Goal: Task Accomplishment & Management: Complete application form

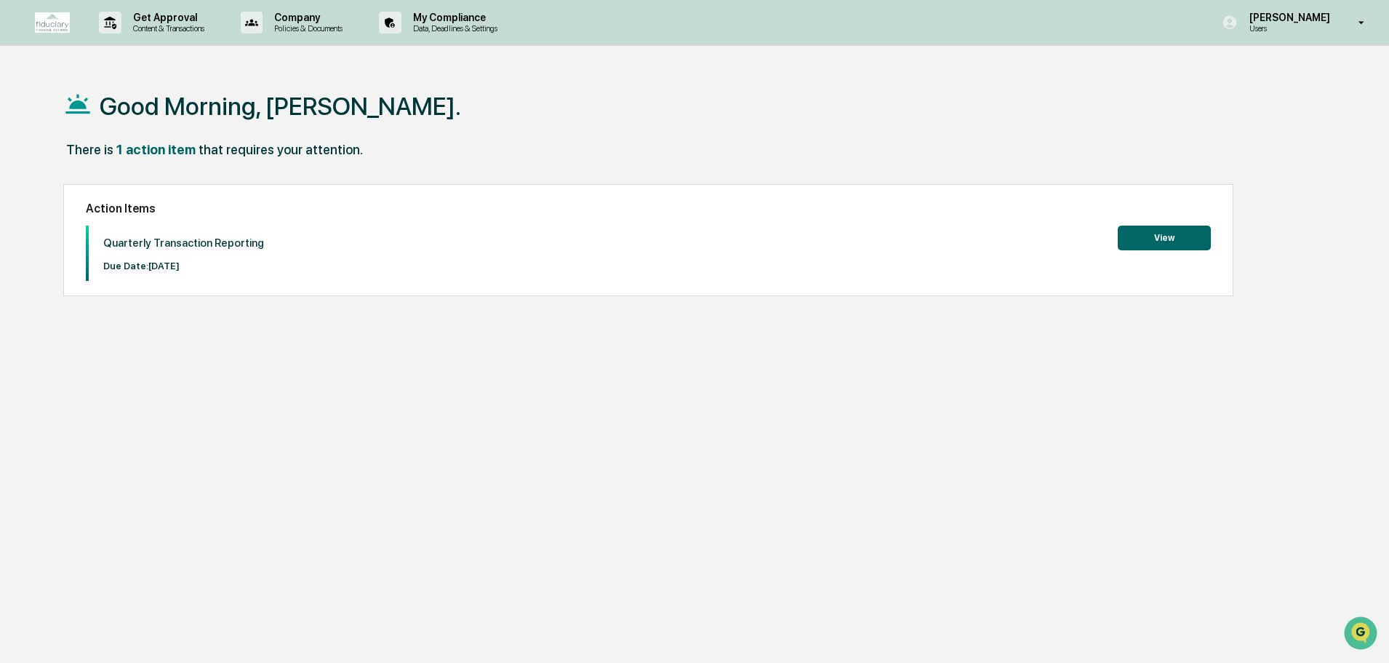
click at [1157, 239] on button "View" at bounding box center [1164, 238] width 93 height 25
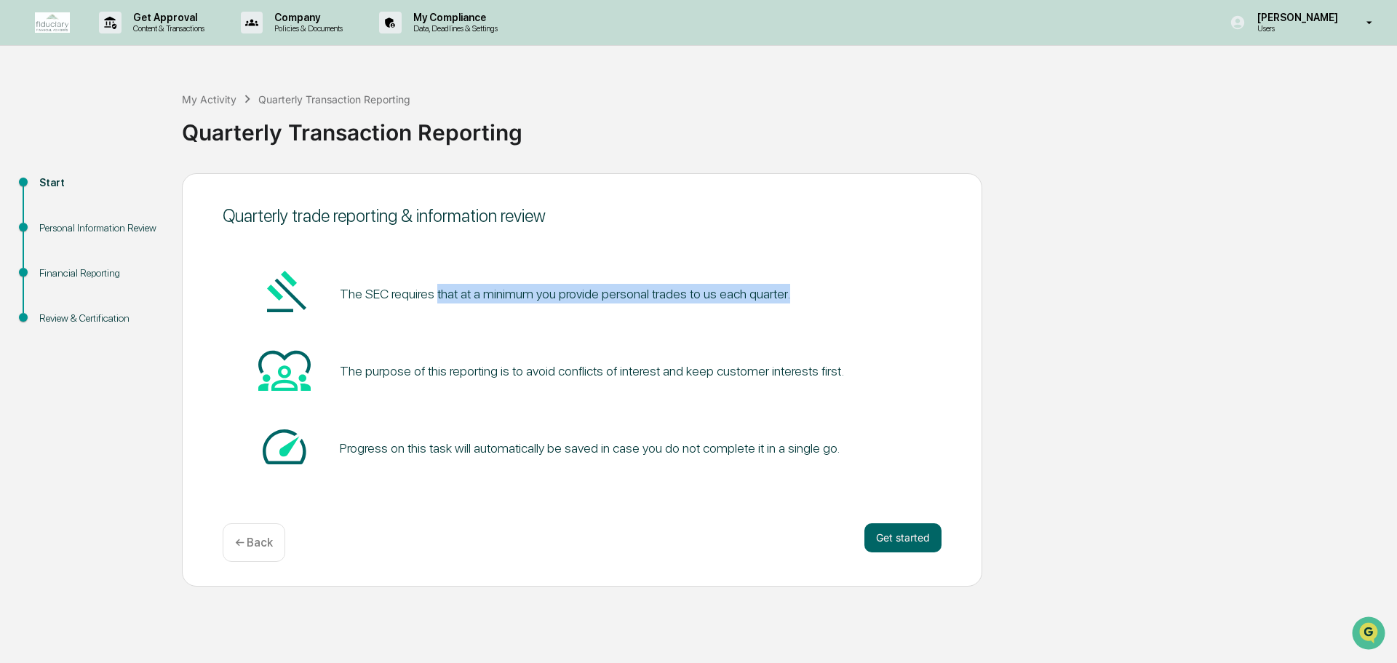
drag, startPoint x: 434, startPoint y: 297, endPoint x: 798, endPoint y: 304, distance: 364.5
click at [798, 304] on div "The SEC requires that at a minimum you provide personal trades to us each quart…" at bounding box center [582, 293] width 719 height 55
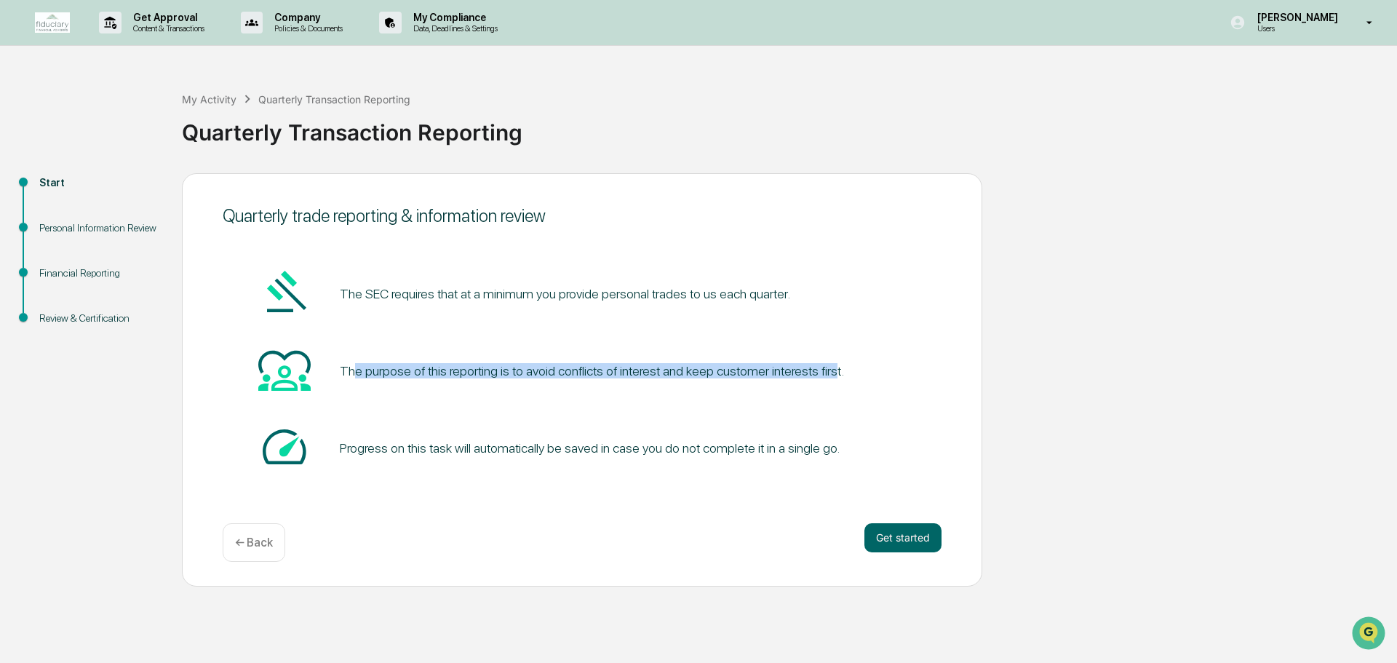
drag, startPoint x: 357, startPoint y: 368, endPoint x: 825, endPoint y: 391, distance: 468.3
click at [825, 391] on div "The purpose of this reporting is to avoid conflicts of interest and keep custom…" at bounding box center [582, 370] width 719 height 55
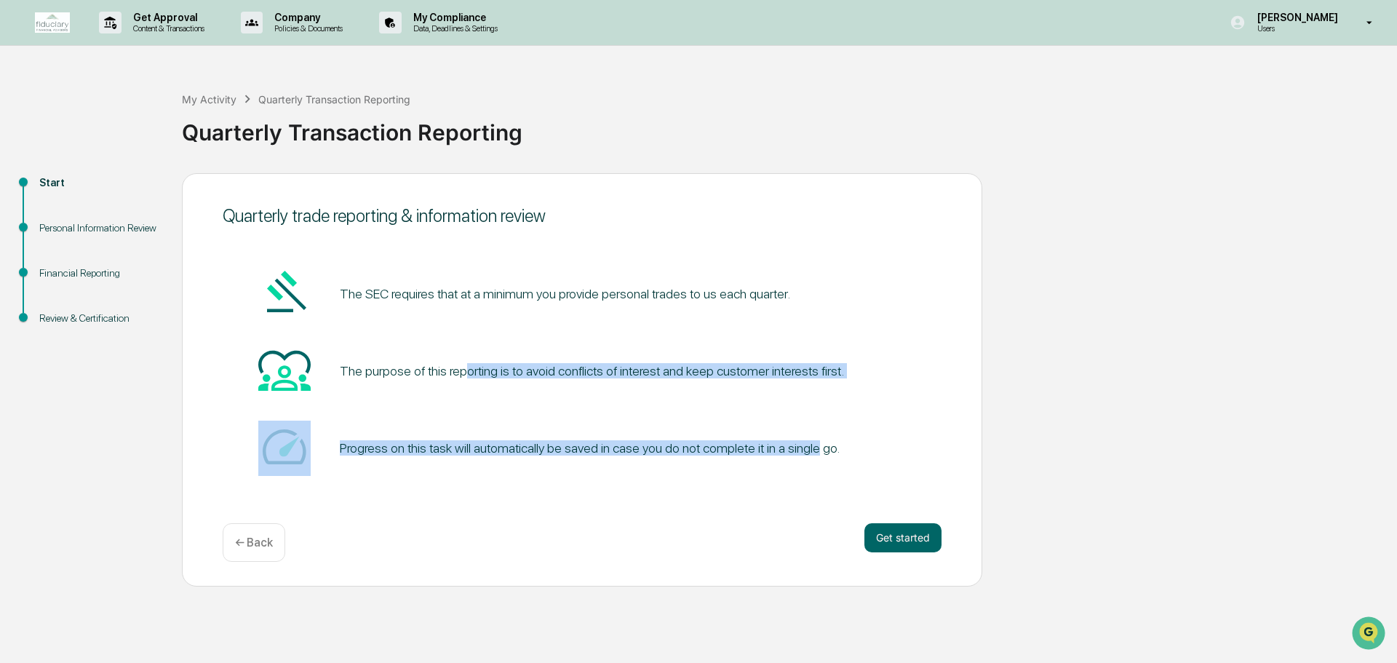
drag, startPoint x: 809, startPoint y: 463, endPoint x: 460, endPoint y: 329, distance: 374.2
click at [460, 329] on div "The SEC requires that at a minimum you provide personal trades to us each quart…" at bounding box center [582, 371] width 719 height 210
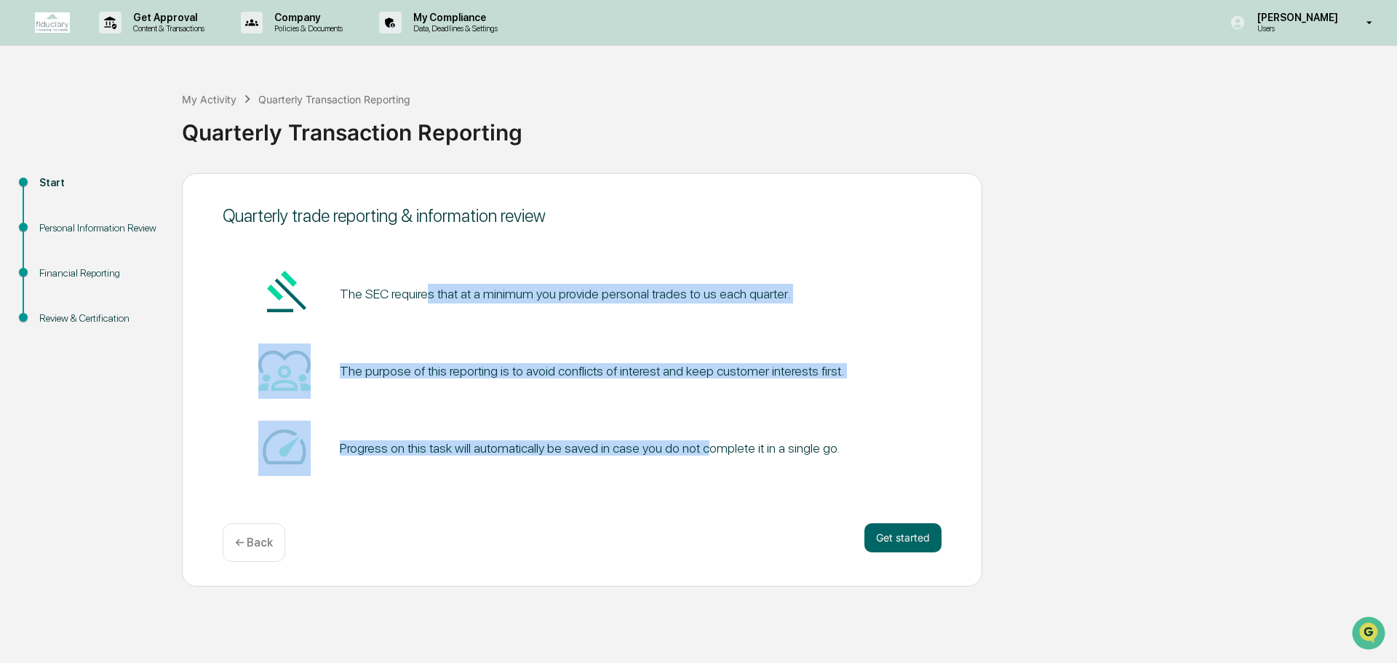
drag, startPoint x: 479, startPoint y: 356, endPoint x: 701, endPoint y: 470, distance: 249.5
click at [701, 470] on div "The SEC requires that at a minimum you provide personal trades to us each quart…" at bounding box center [582, 371] width 719 height 210
click at [701, 470] on div "Progress on this task will automatically be saved in case you do not complete i…" at bounding box center [582, 447] width 719 height 55
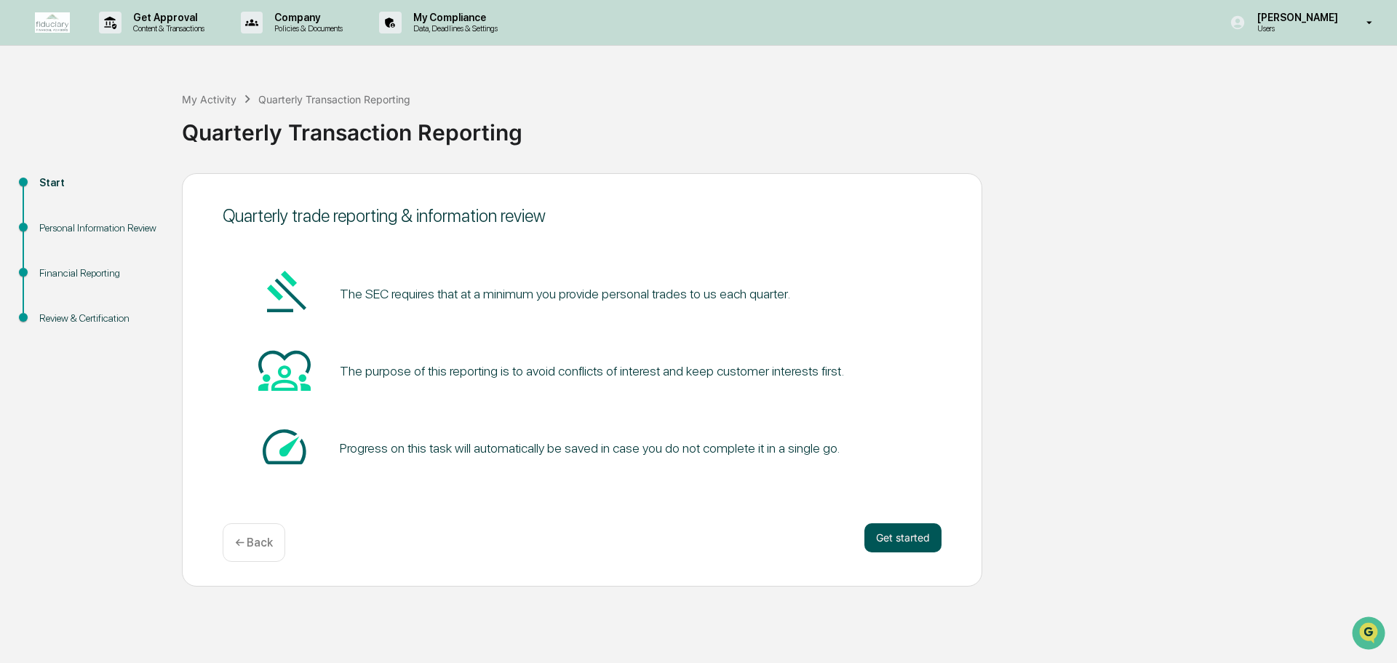
click at [901, 533] on button "Get started" at bounding box center [902, 537] width 77 height 29
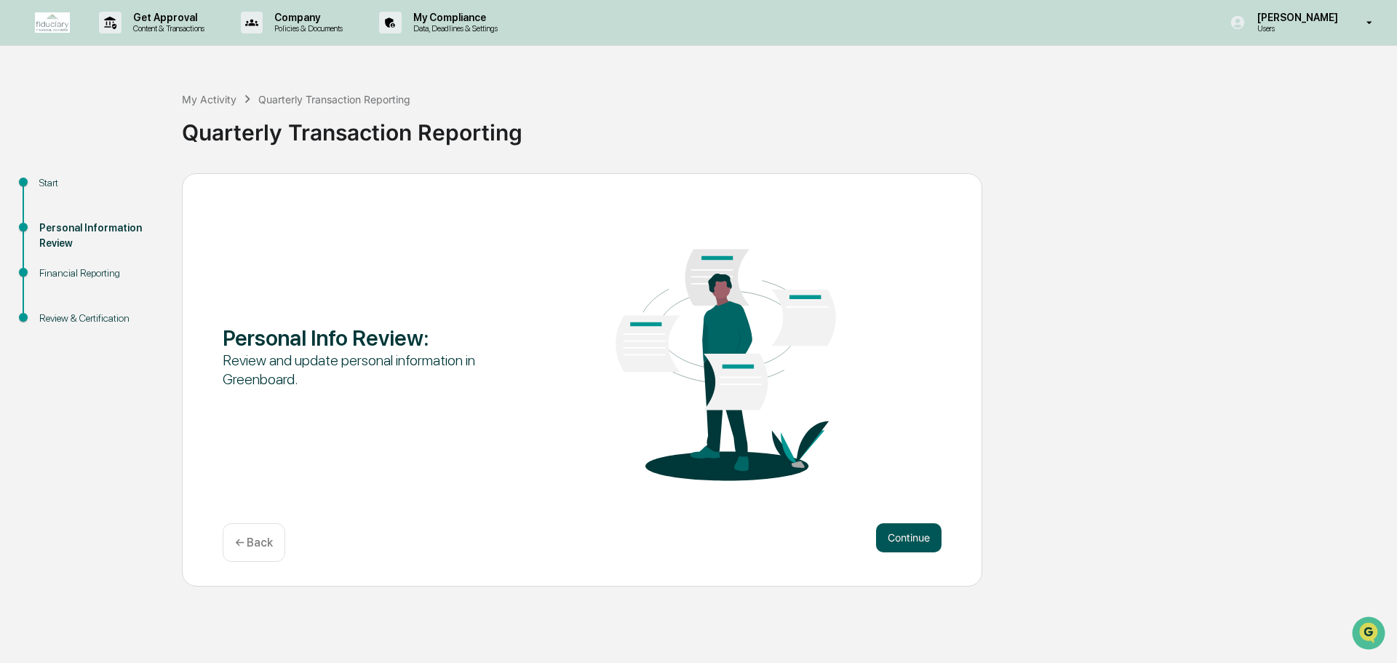
click at [900, 541] on button "Continue" at bounding box center [908, 537] width 65 height 29
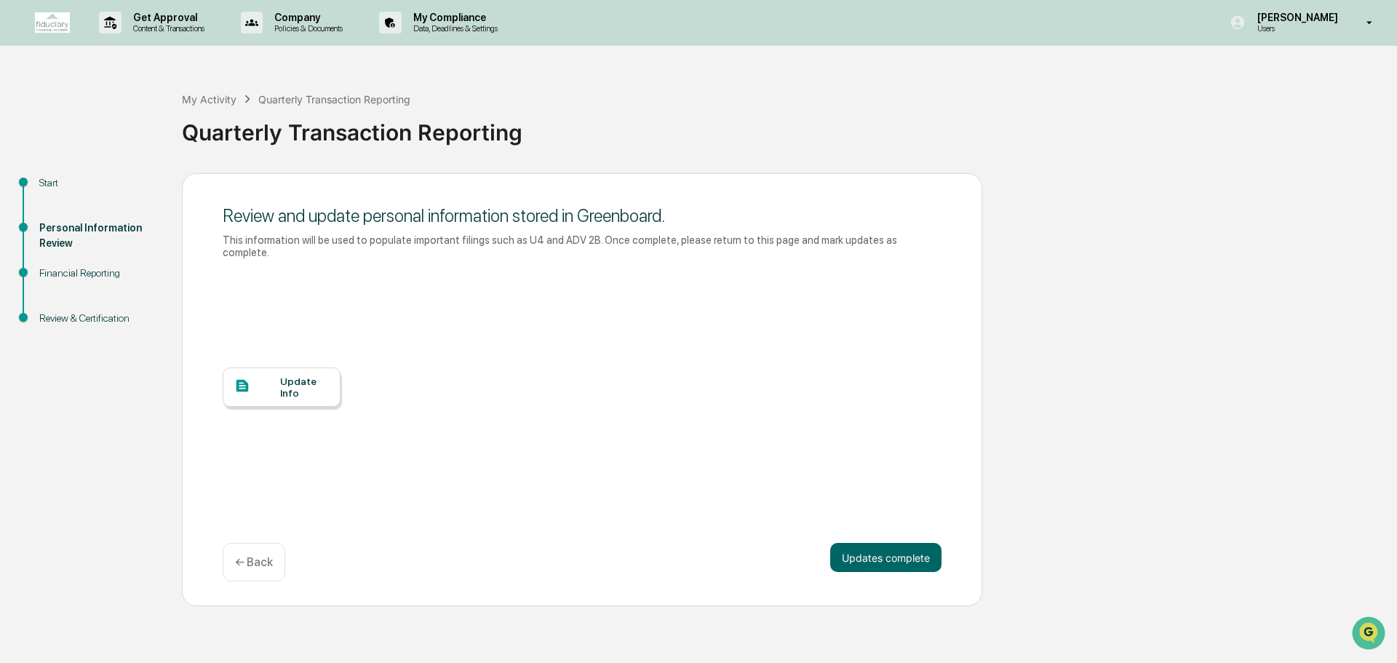
click at [287, 375] on div "Update Info" at bounding box center [304, 386] width 49 height 23
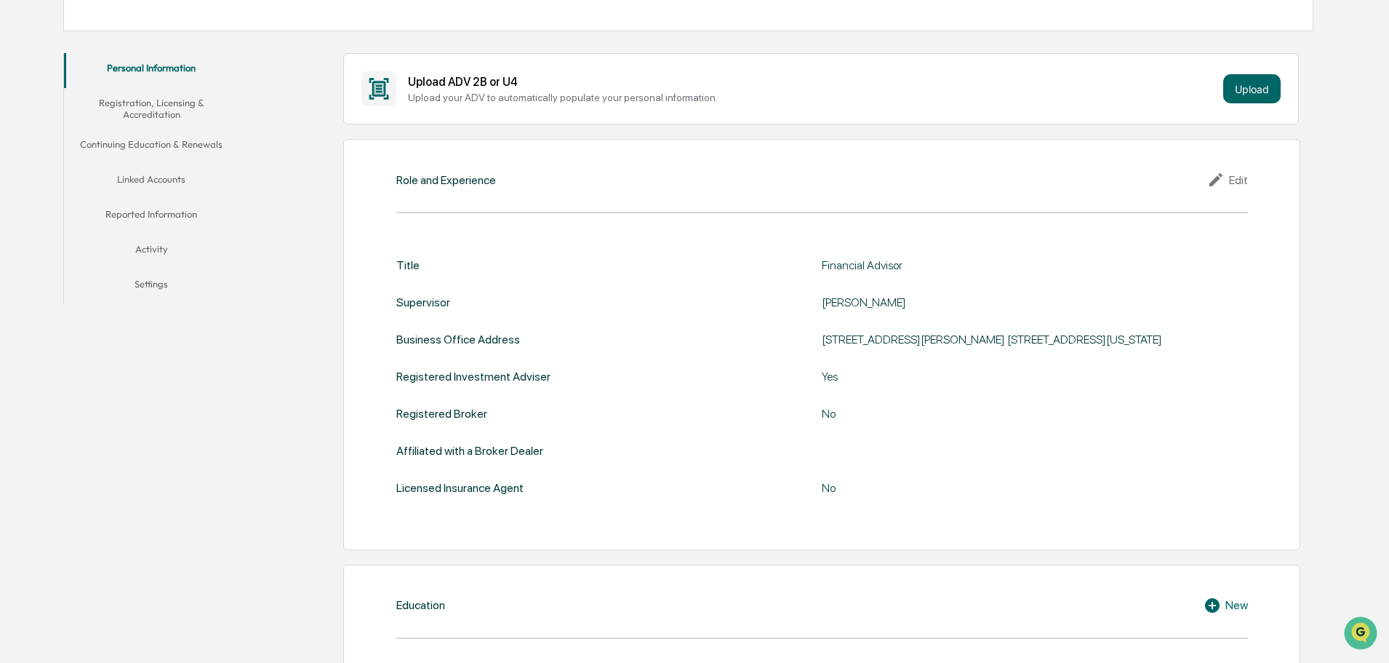
scroll to position [218, 0]
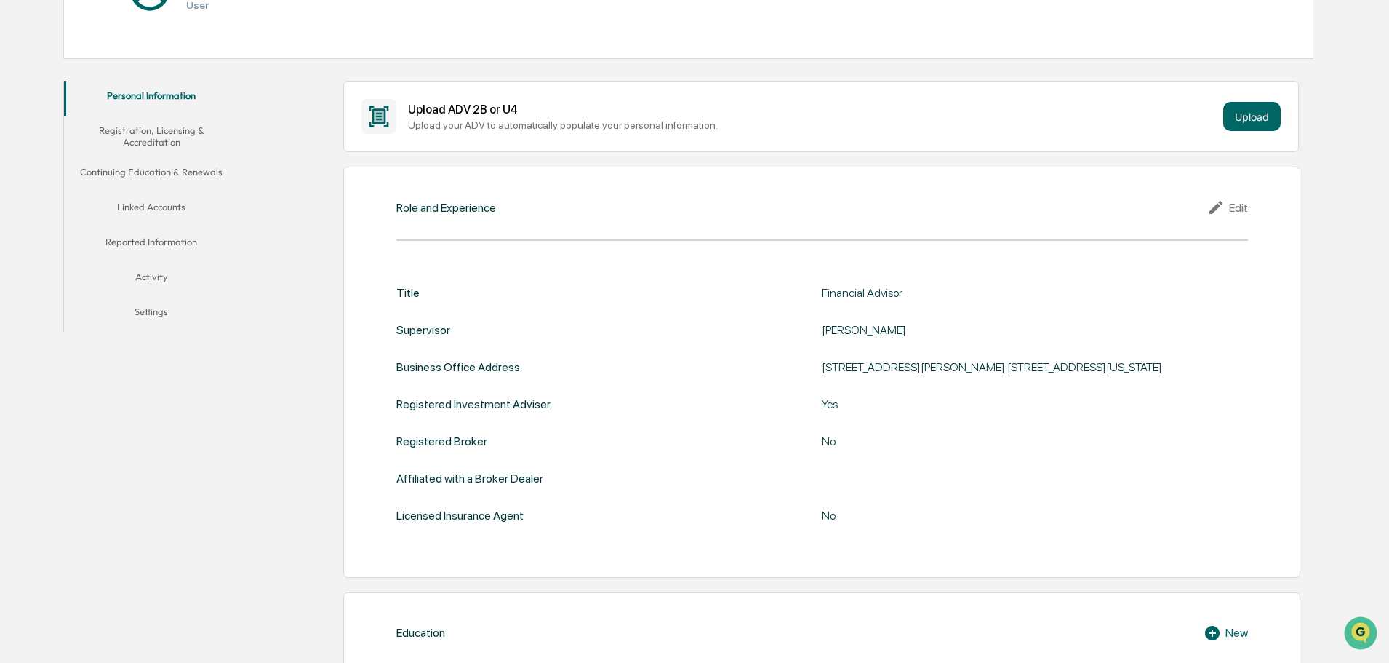
click at [142, 140] on button "Registration, Licensing & Accreditation" at bounding box center [151, 136] width 175 height 41
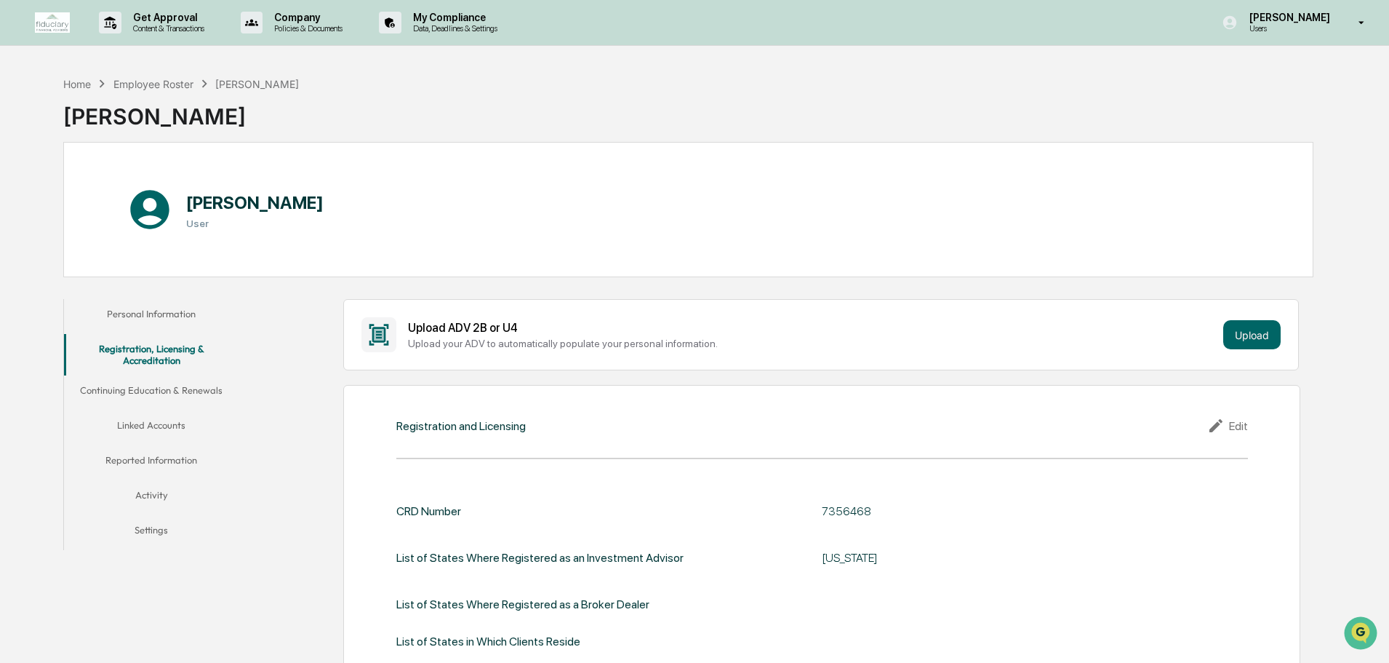
click at [161, 389] on button "Continuing Education & Renewals" at bounding box center [151, 392] width 175 height 35
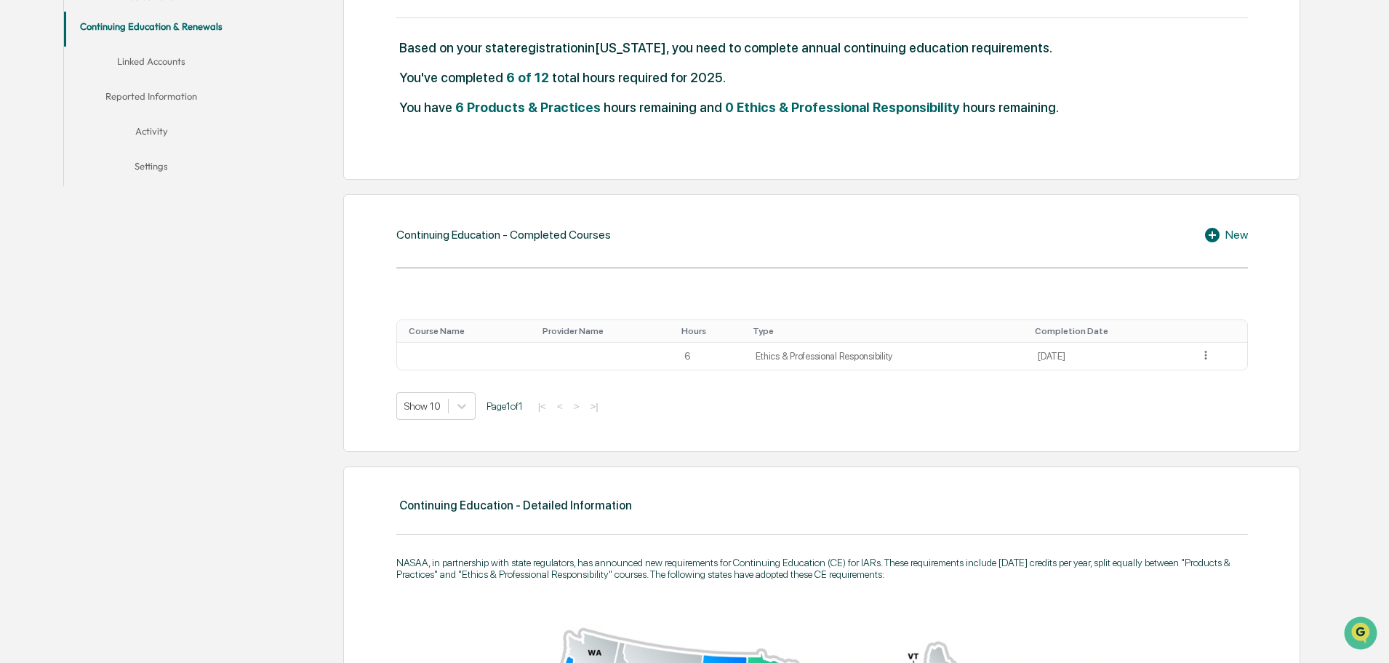
scroll to position [218, 0]
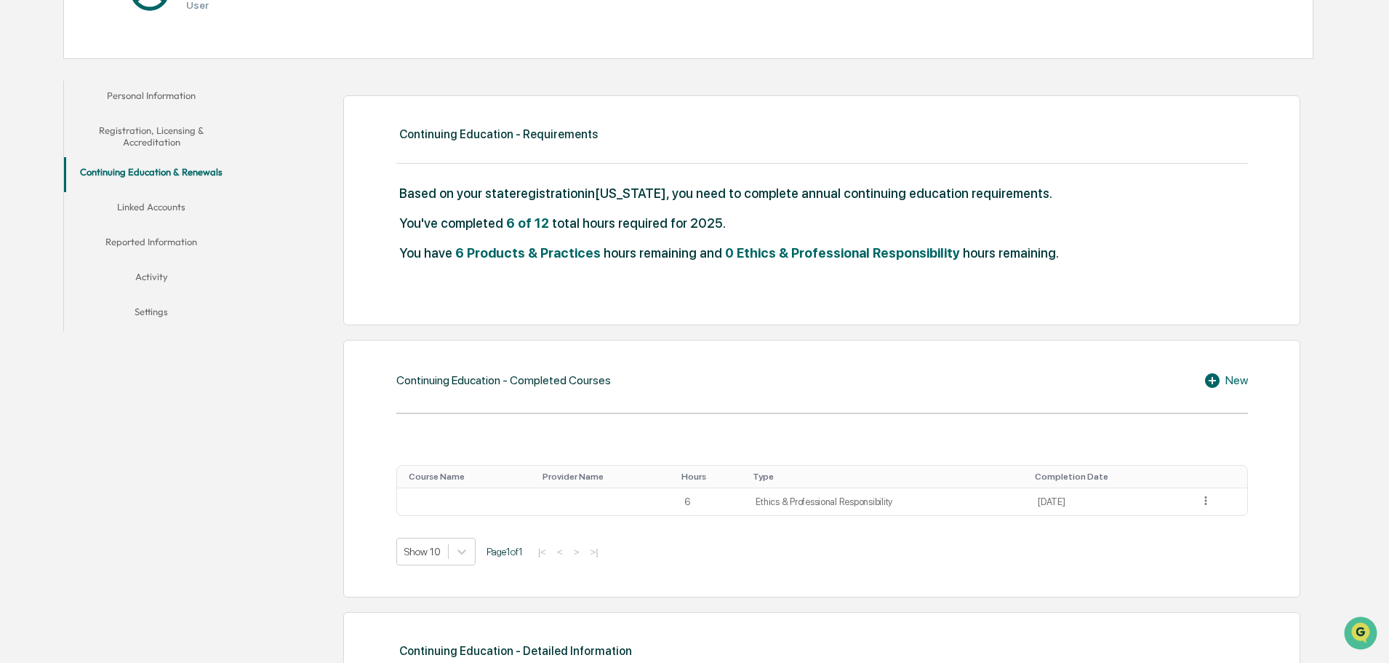
click at [154, 204] on button "Linked Accounts" at bounding box center [151, 209] width 175 height 35
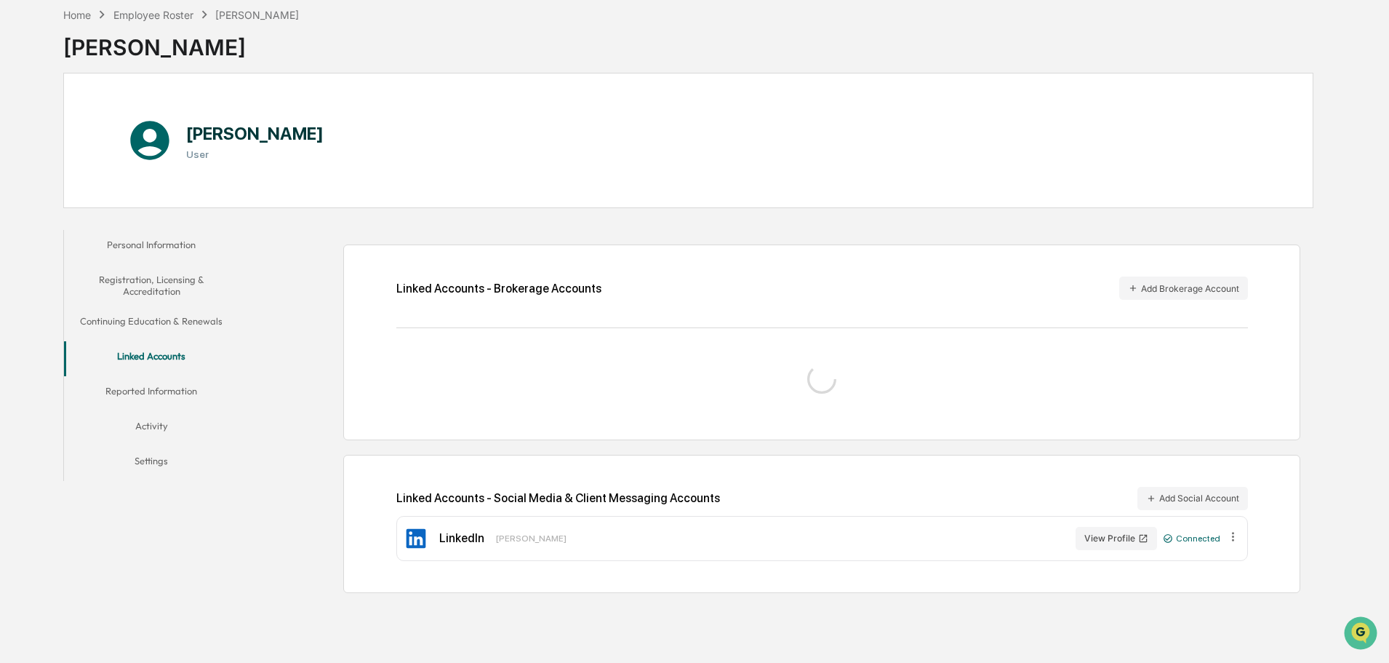
scroll to position [177, 0]
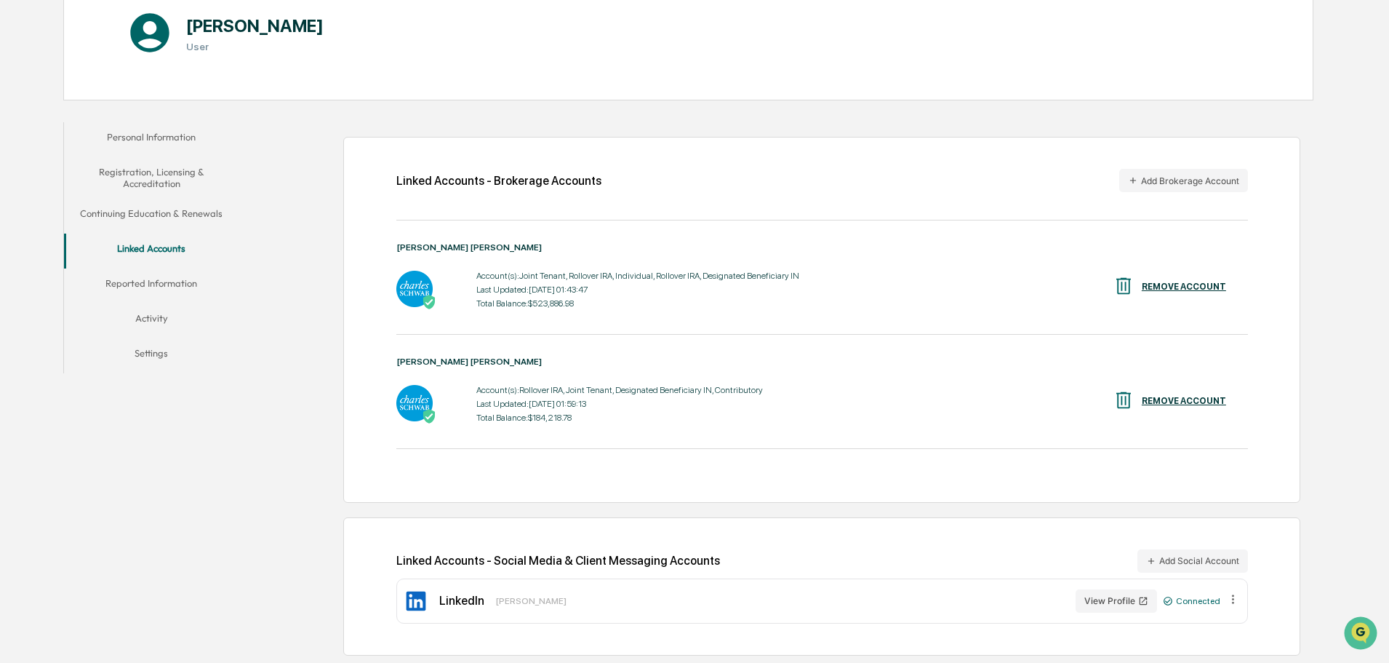
click at [170, 284] on button "Reported Information" at bounding box center [151, 285] width 175 height 35
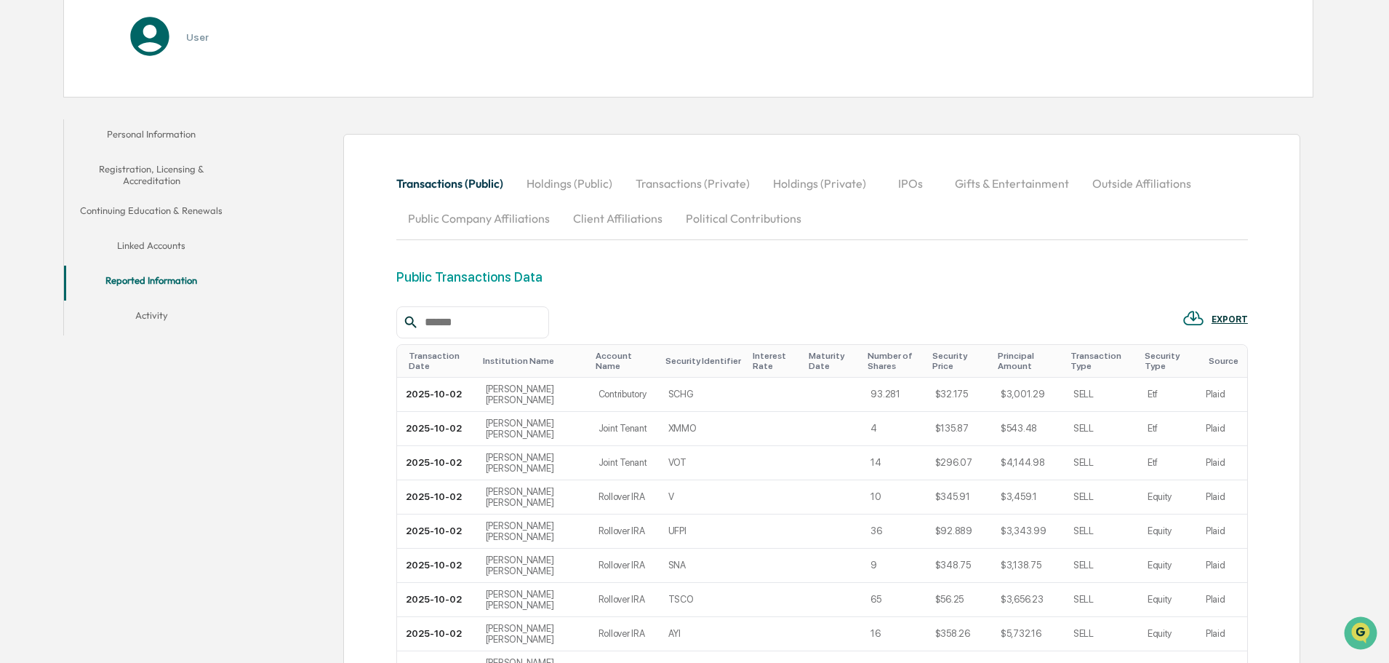
scroll to position [177, 0]
click at [580, 183] on button "Holdings (Public)" at bounding box center [569, 186] width 109 height 35
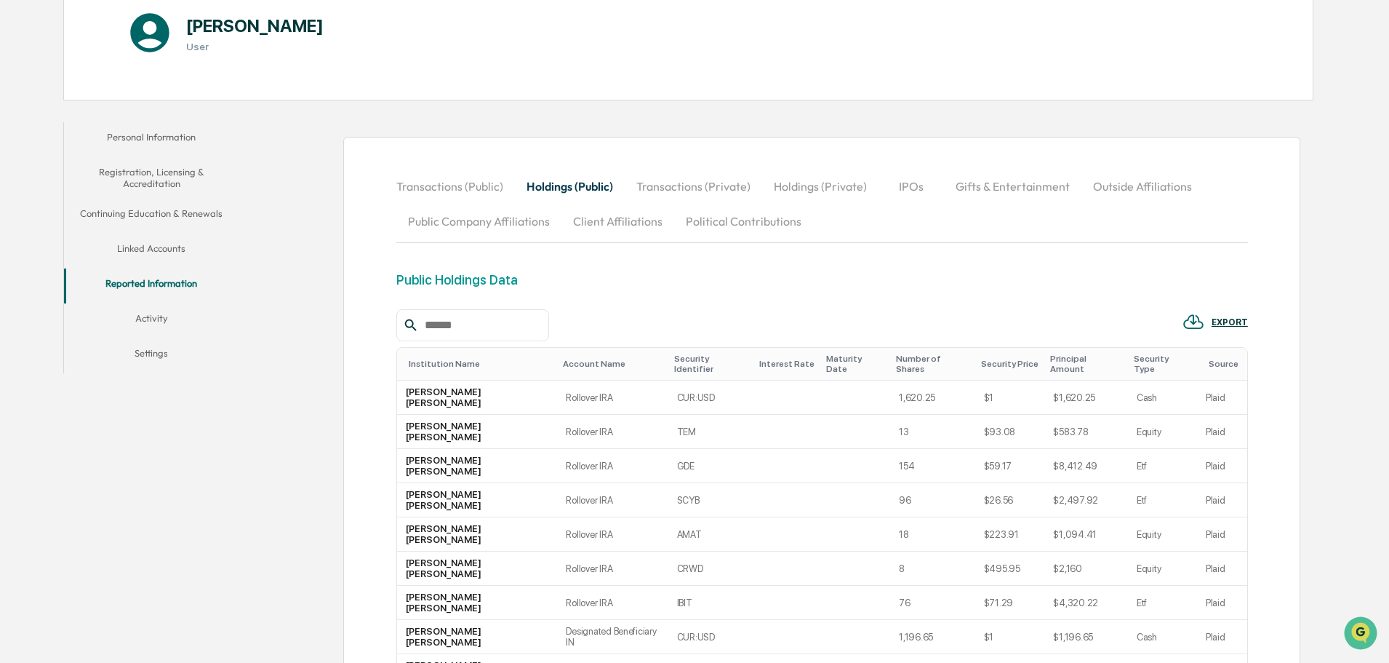
click at [673, 180] on button "Transactions (Private)" at bounding box center [693, 186] width 137 height 35
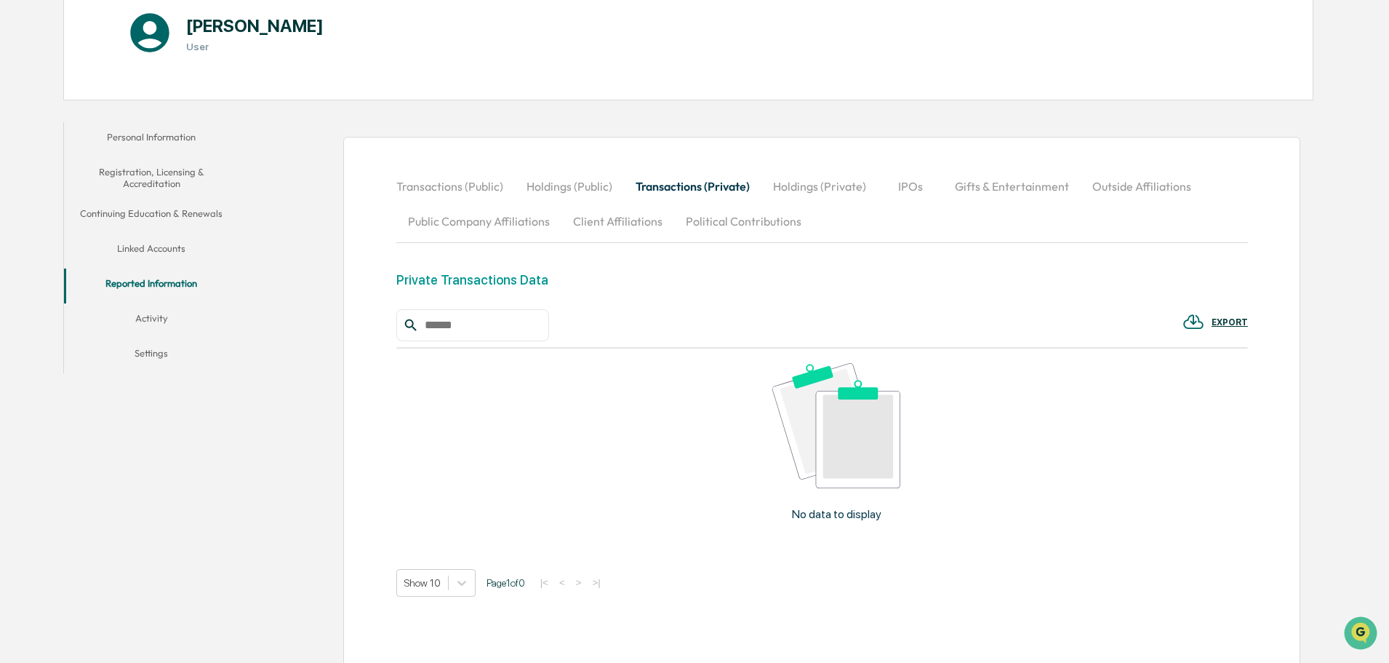
click at [820, 184] on button "Holdings (Private)" at bounding box center [820, 186] width 116 height 35
click at [905, 187] on button "IPOs" at bounding box center [911, 186] width 65 height 35
click at [981, 186] on button "Gifts & Entertainment" at bounding box center [1012, 186] width 137 height 35
click at [1120, 186] on button "Outside Affiliations" at bounding box center [1143, 186] width 122 height 35
click at [485, 216] on button "Public Company Affiliations" at bounding box center [478, 221] width 165 height 35
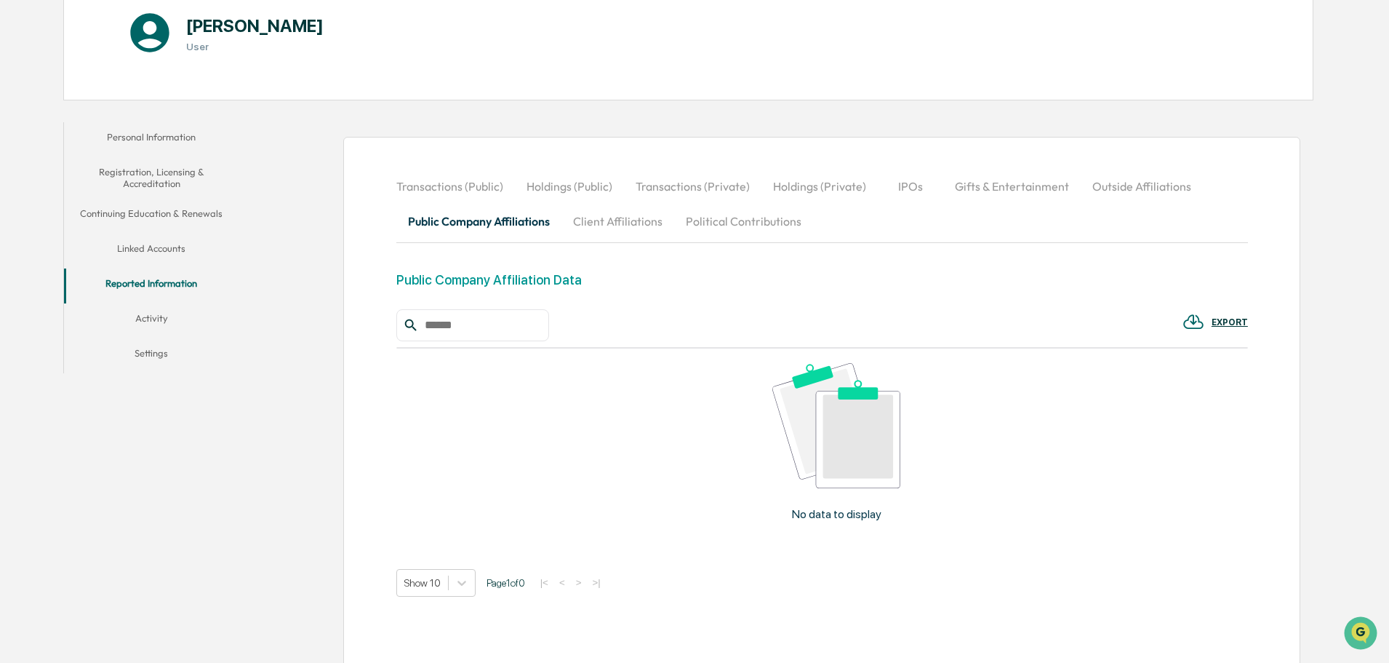
click at [609, 222] on button "Client Affiliations" at bounding box center [618, 221] width 113 height 35
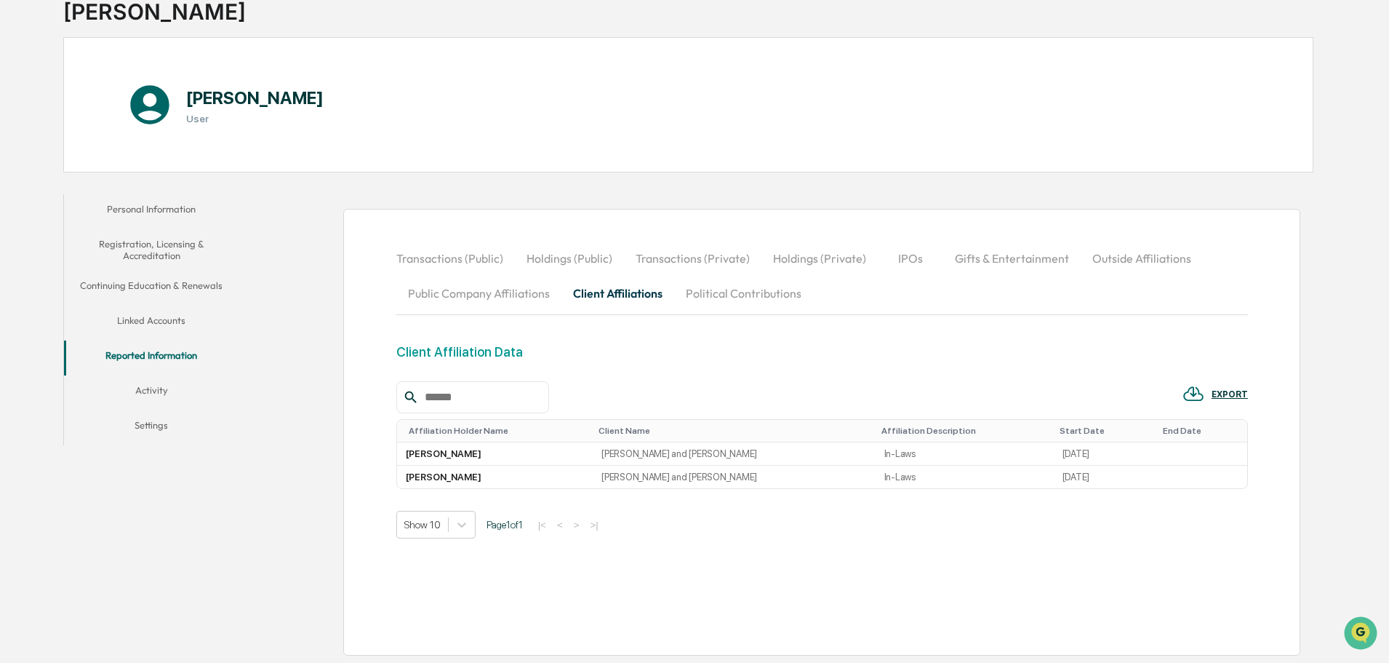
click at [735, 292] on button "Political Contributions" at bounding box center [743, 293] width 139 height 35
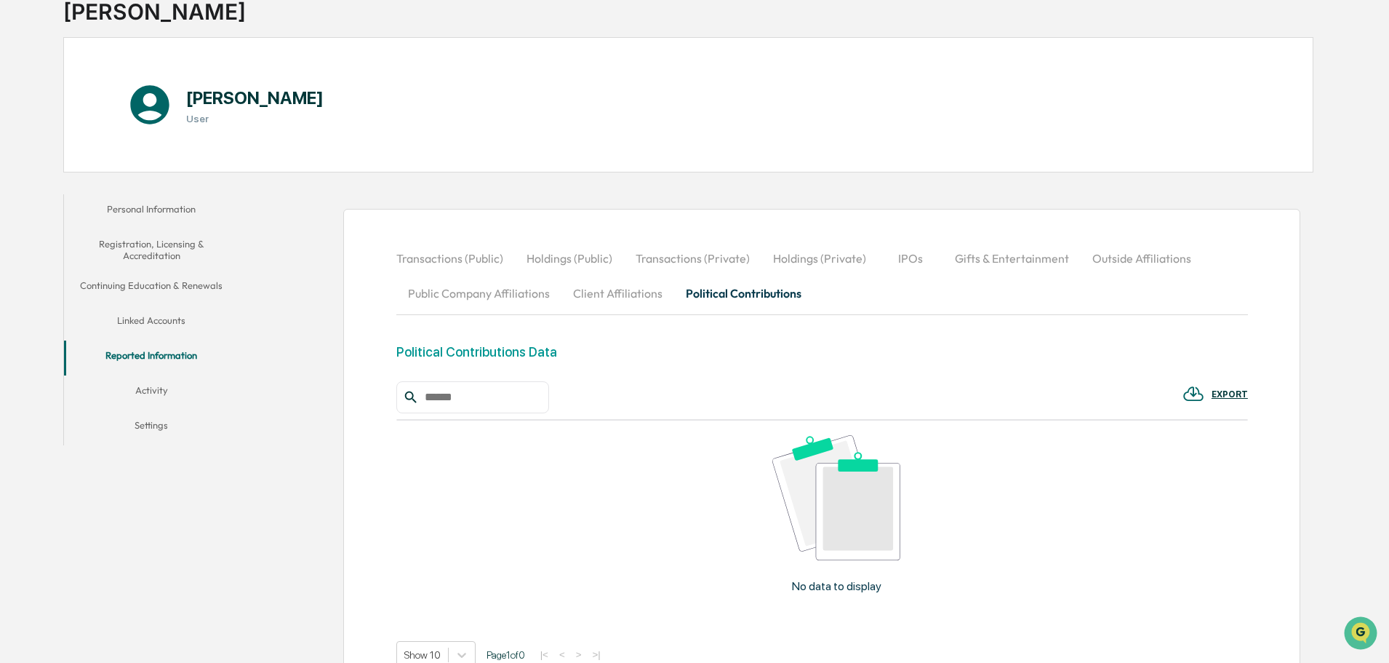
click at [449, 257] on button "Transactions (Public)" at bounding box center [455, 258] width 119 height 35
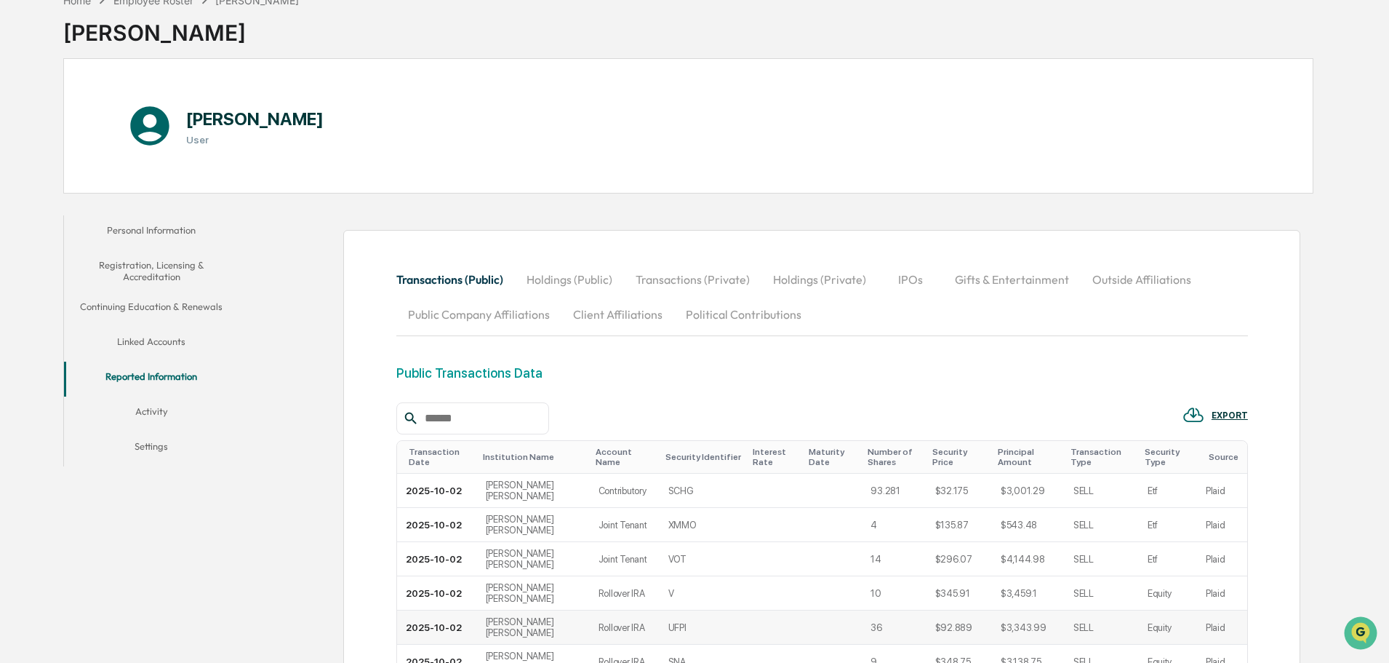
scroll to position [47, 0]
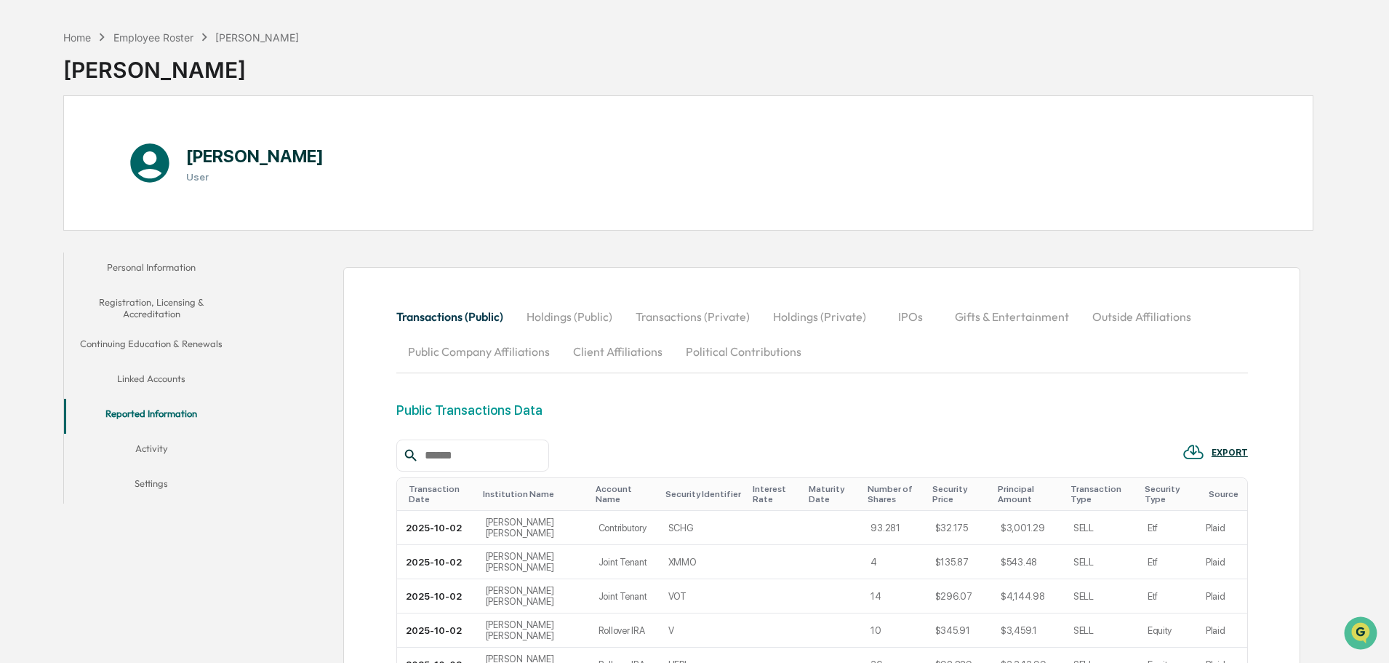
click at [145, 448] on button "Activity" at bounding box center [151, 451] width 175 height 35
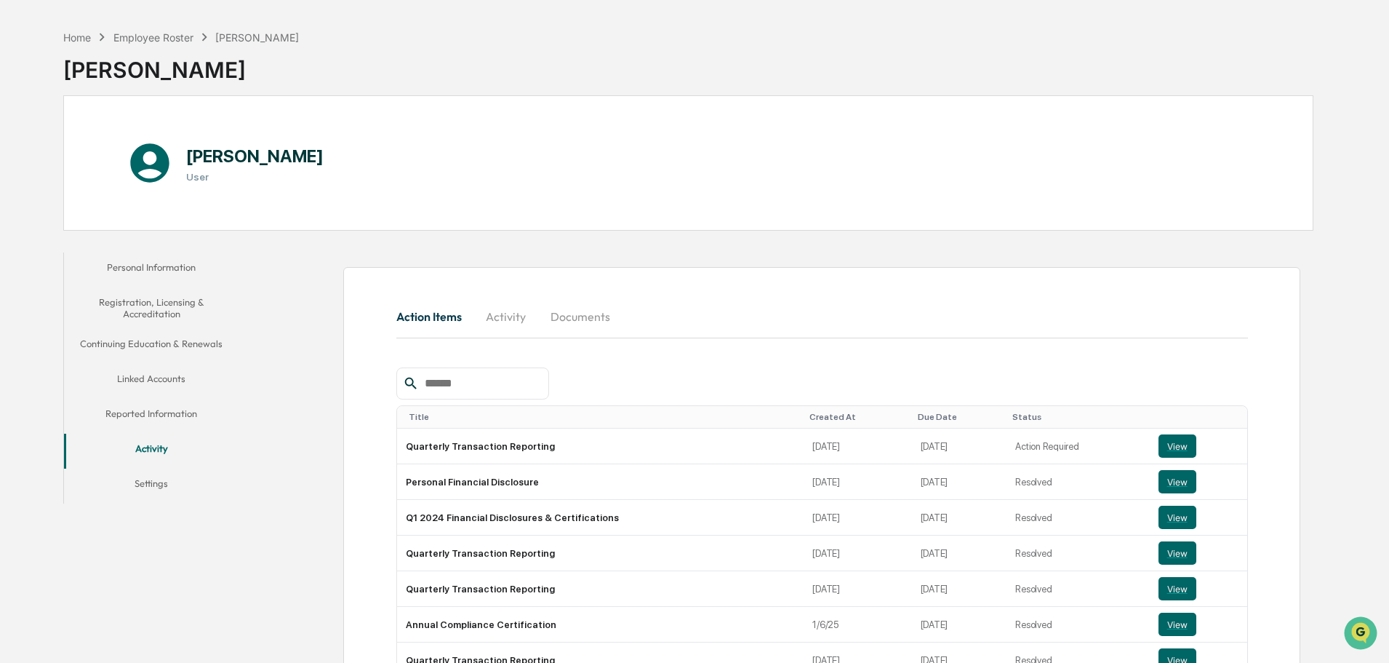
click at [492, 315] on button "Activity" at bounding box center [506, 316] width 65 height 35
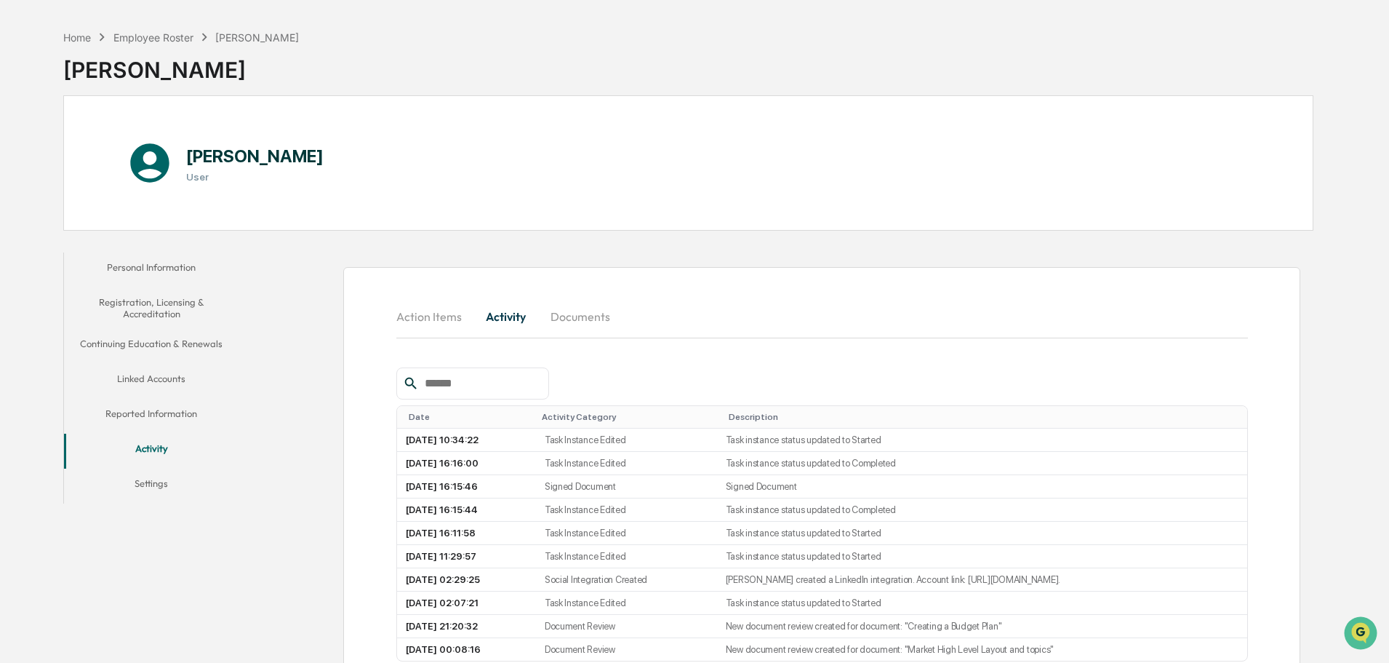
click at [561, 313] on button "Documents" at bounding box center [580, 316] width 83 height 35
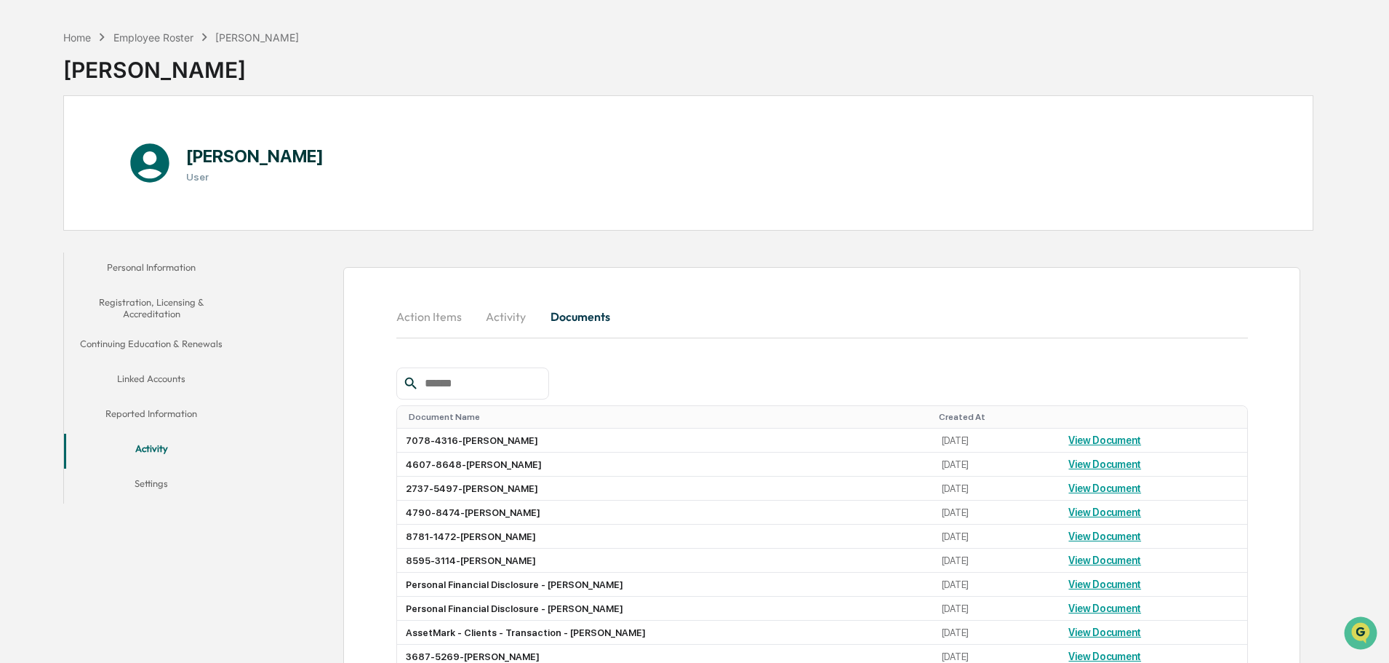
click at [151, 415] on button "Reported Information" at bounding box center [151, 416] width 175 height 35
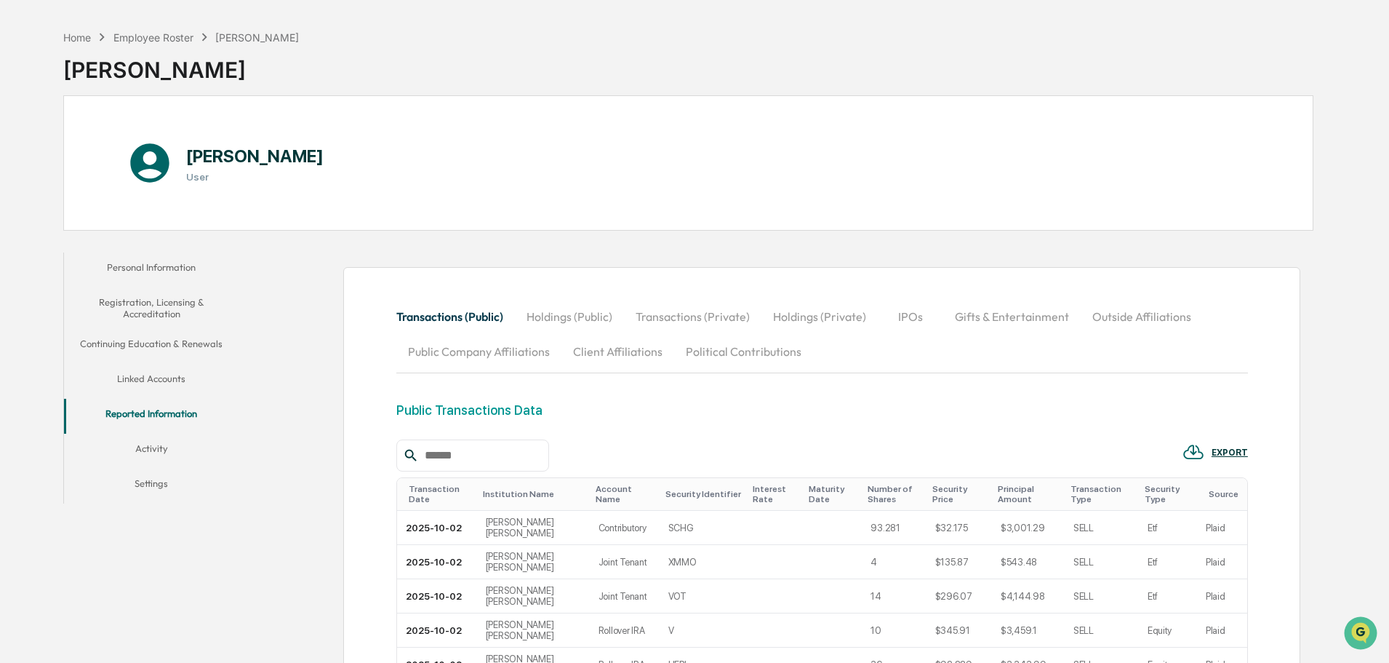
click at [160, 447] on button "Activity" at bounding box center [151, 451] width 175 height 35
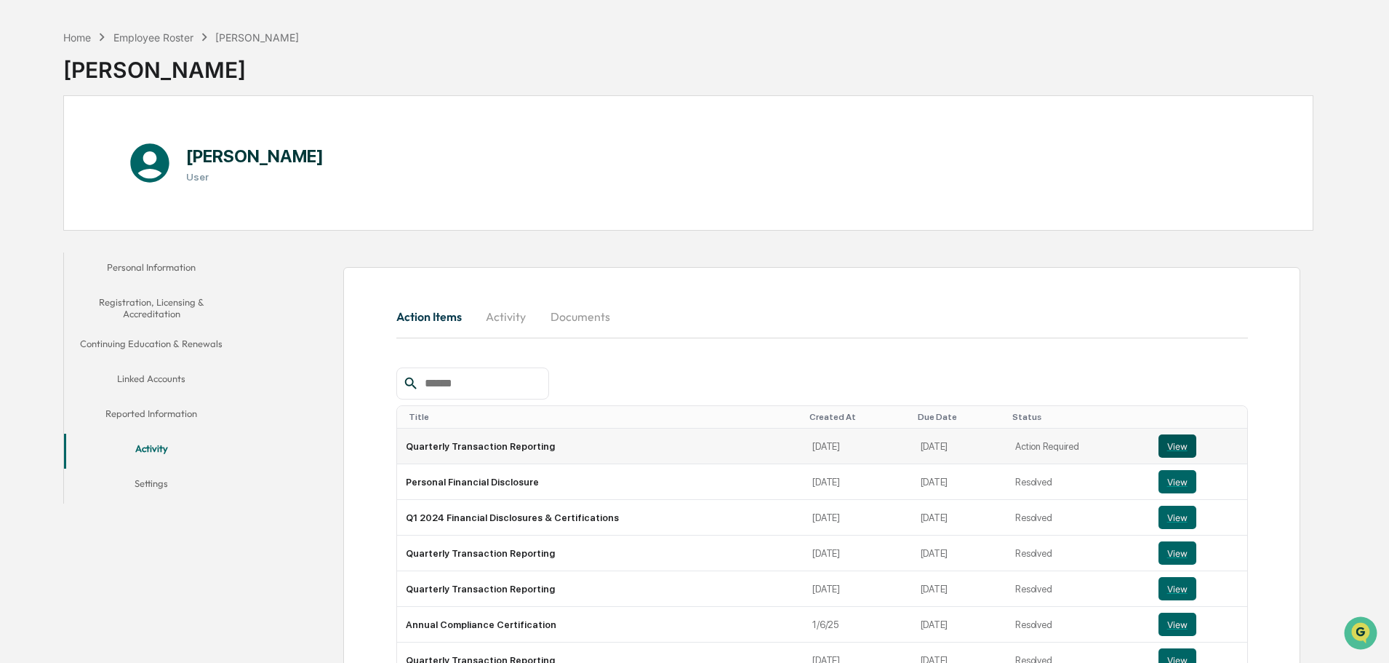
click at [1173, 441] on button "View" at bounding box center [1178, 445] width 38 height 23
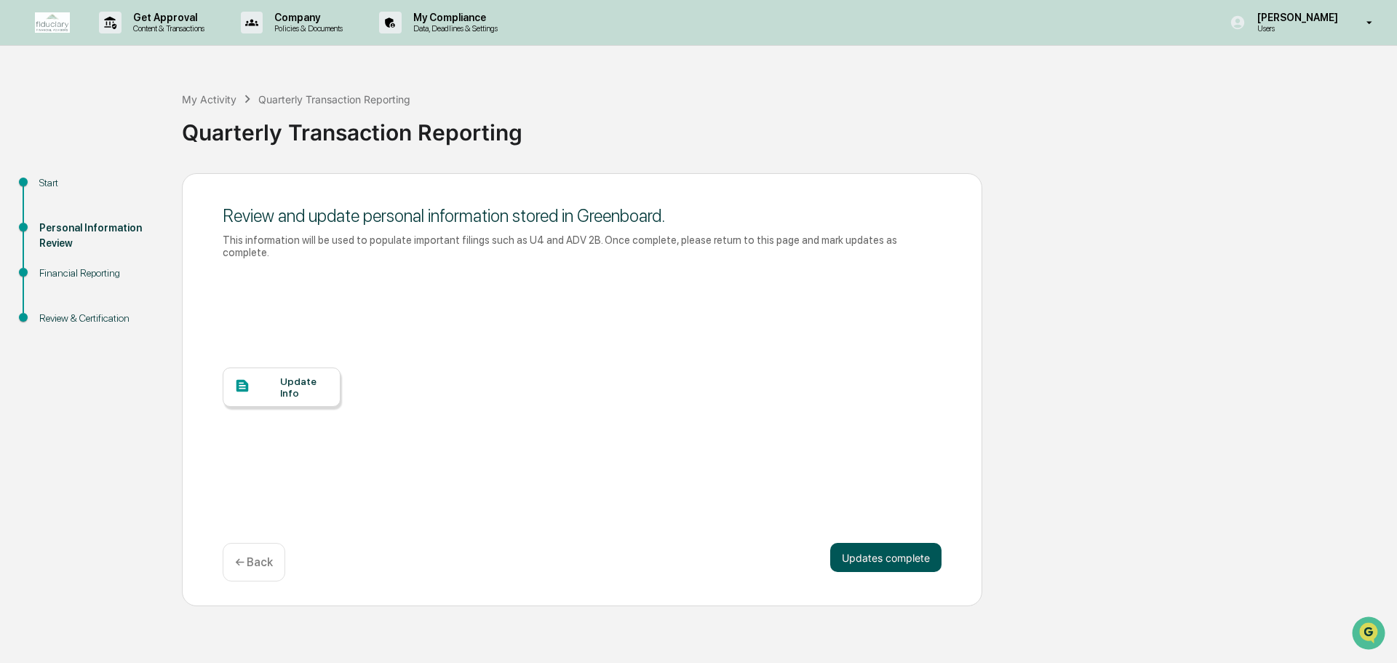
click at [881, 545] on button "Updates complete" at bounding box center [885, 557] width 111 height 29
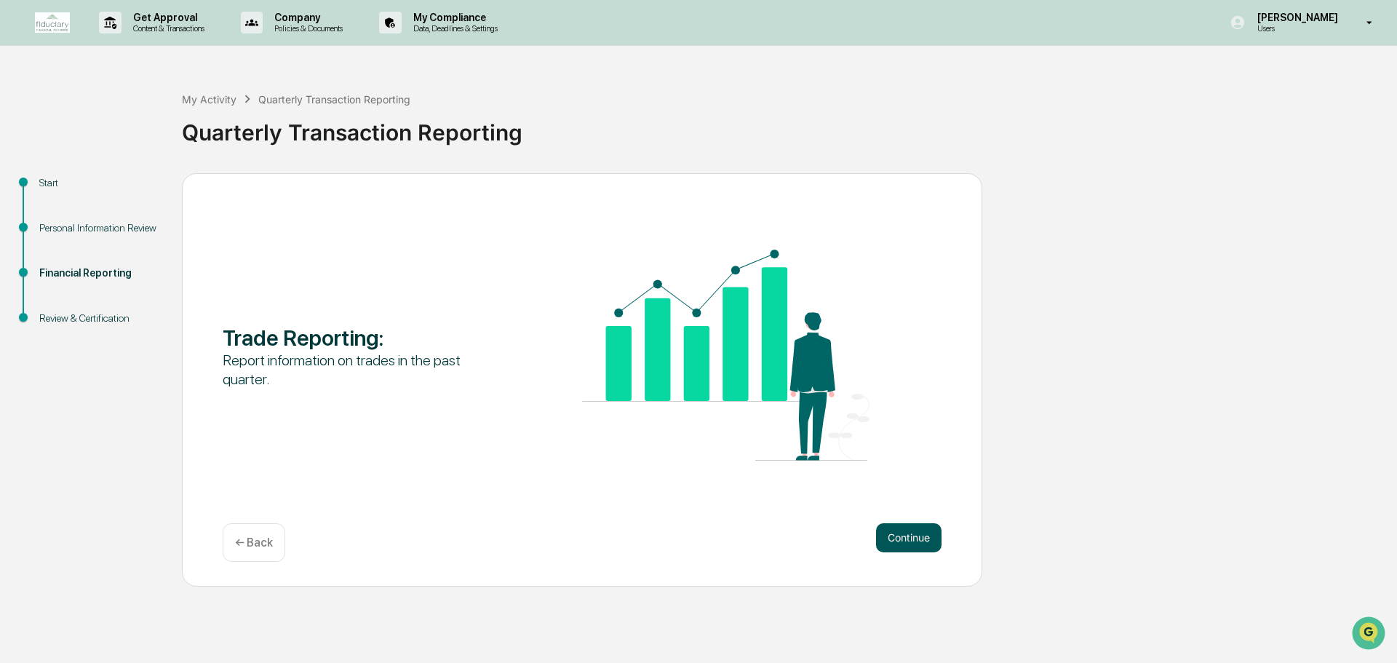
click at [890, 541] on button "Continue" at bounding box center [908, 537] width 65 height 29
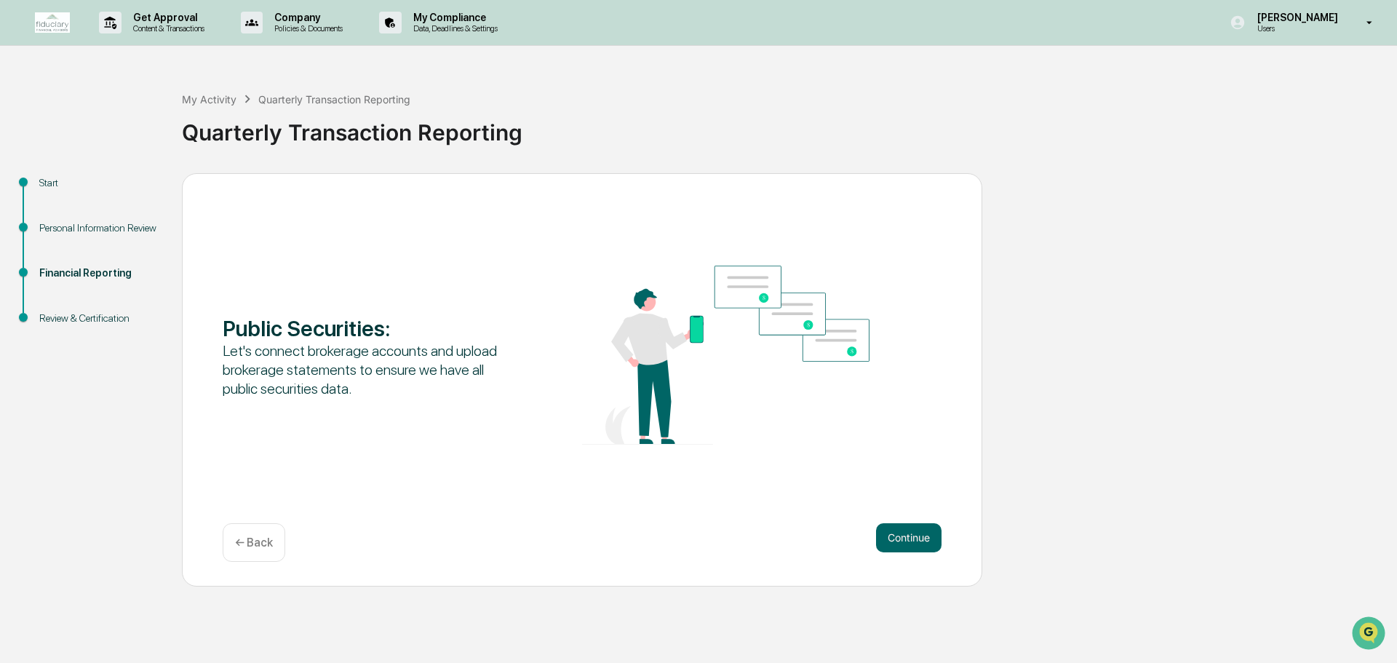
click at [855, 533] on div "Continue ← Back" at bounding box center [582, 542] width 719 height 39
click at [907, 539] on button "Continue" at bounding box center [908, 537] width 65 height 29
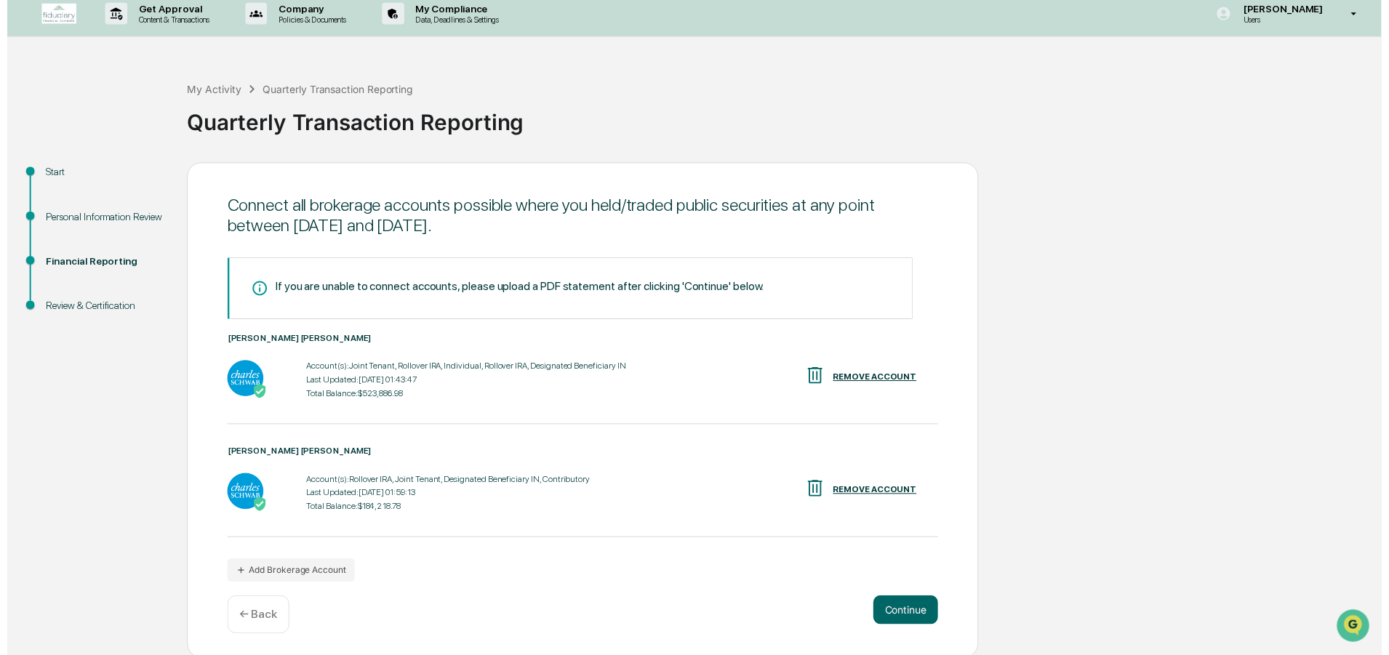
scroll to position [12, 0]
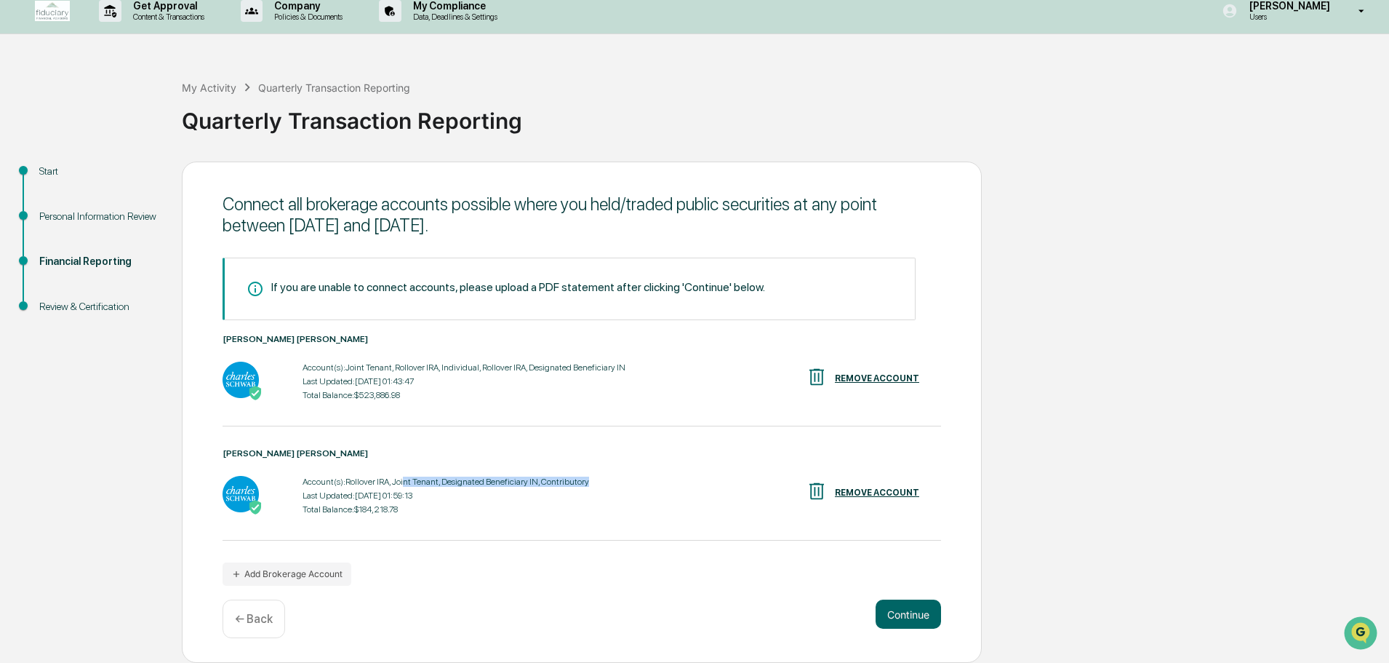
drag, startPoint x: 407, startPoint y: 479, endPoint x: 597, endPoint y: 484, distance: 189.9
click at [597, 484] on div "Account(s): Rollover IRA, Joint Tenant, Designated Beneficiary IN, Contributory…" at bounding box center [582, 495] width 719 height 45
click at [549, 508] on div "Total Balance: $184,218.78" at bounding box center [446, 509] width 287 height 10
drag, startPoint x: 583, startPoint y: 484, endPoint x: 309, endPoint y: 481, distance: 273.6
click at [310, 480] on div "Account(s): Rollover IRA, Joint Tenant, Designated Beneficiary IN, Contributory…" at bounding box center [582, 495] width 719 height 45
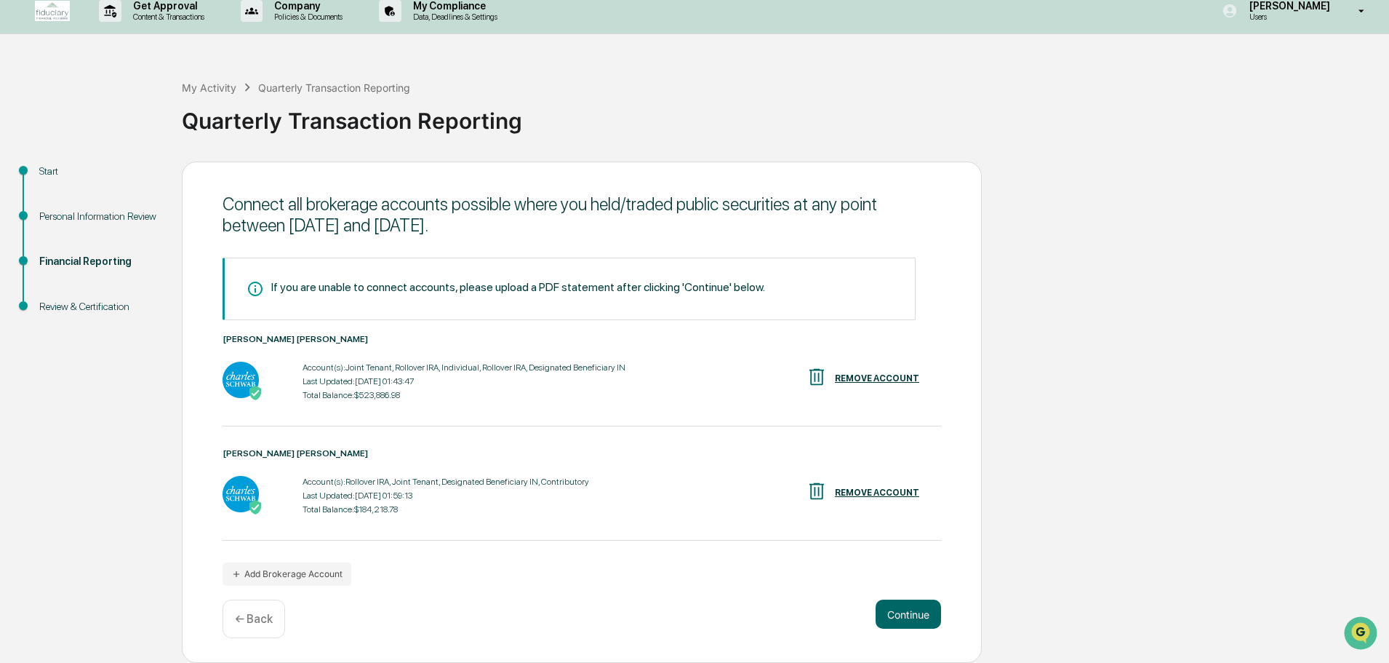
click at [309, 481] on div "Account(s): Rollover IRA, Joint Tenant, Designated Beneficiary IN, Contributory" at bounding box center [446, 481] width 287 height 10
click at [909, 615] on button "Continue" at bounding box center [908, 613] width 65 height 29
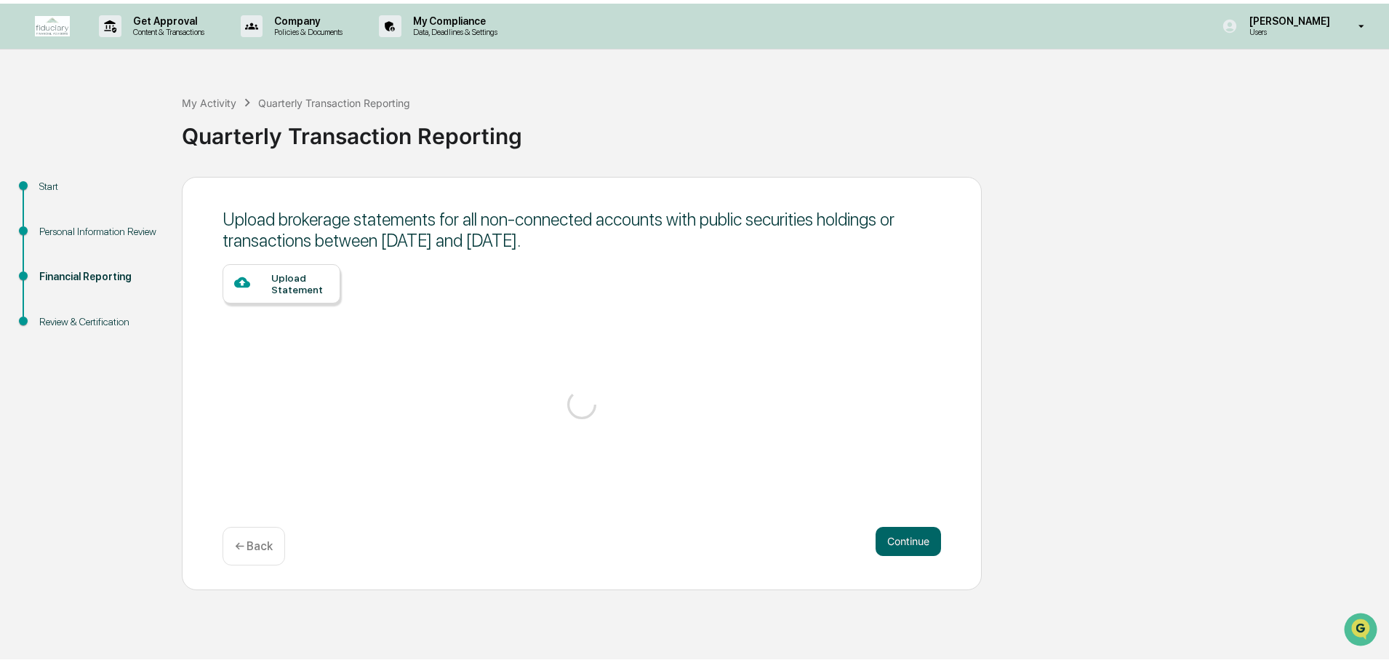
scroll to position [0, 0]
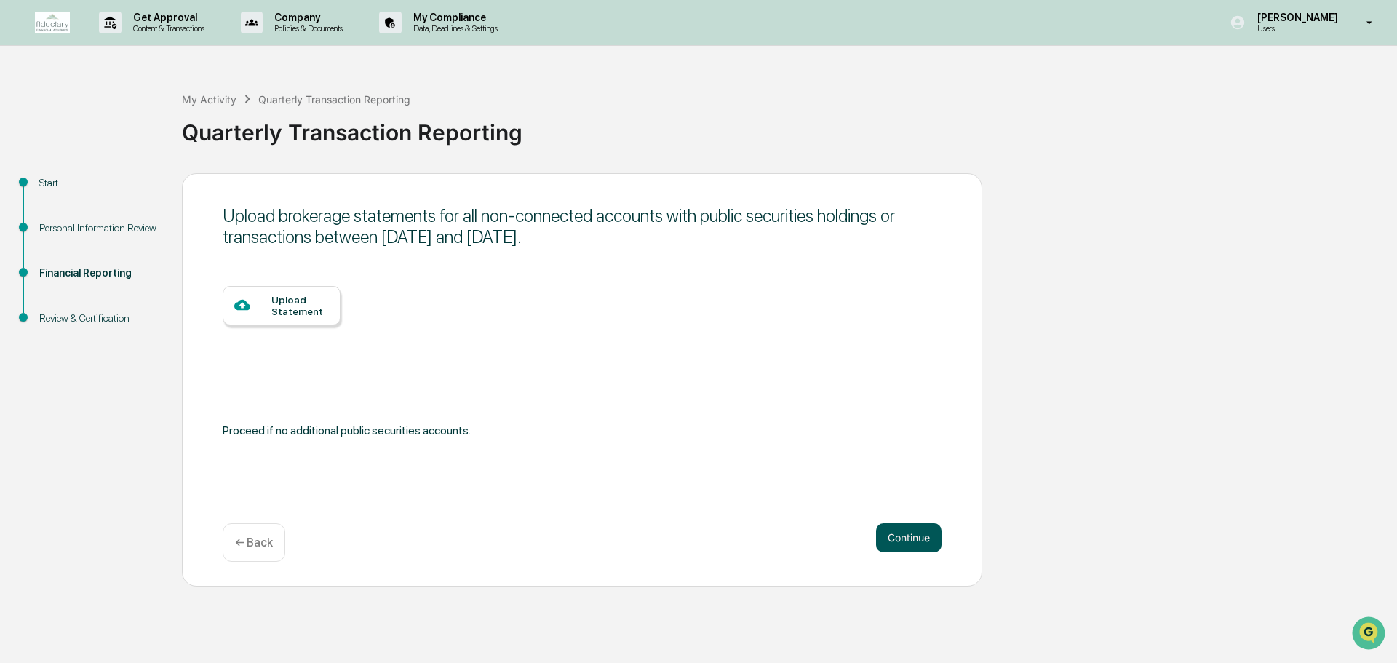
click at [904, 538] on button "Continue" at bounding box center [908, 537] width 65 height 29
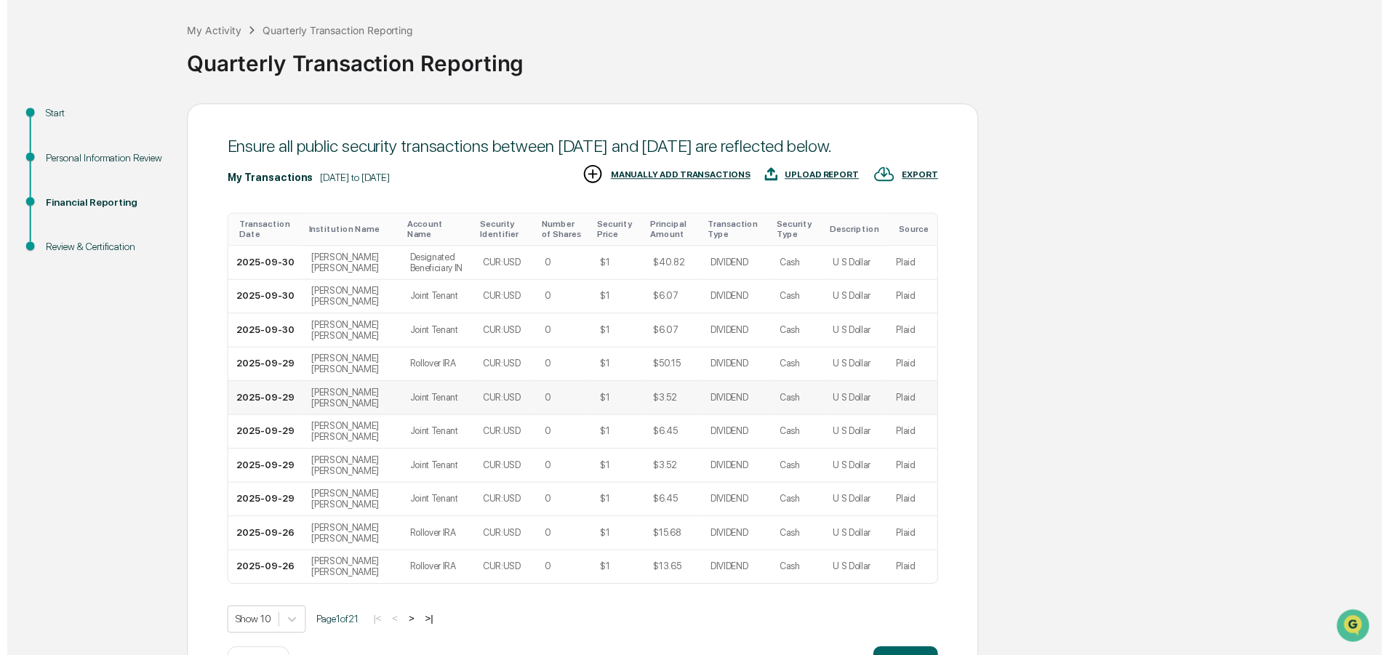
scroll to position [144, 0]
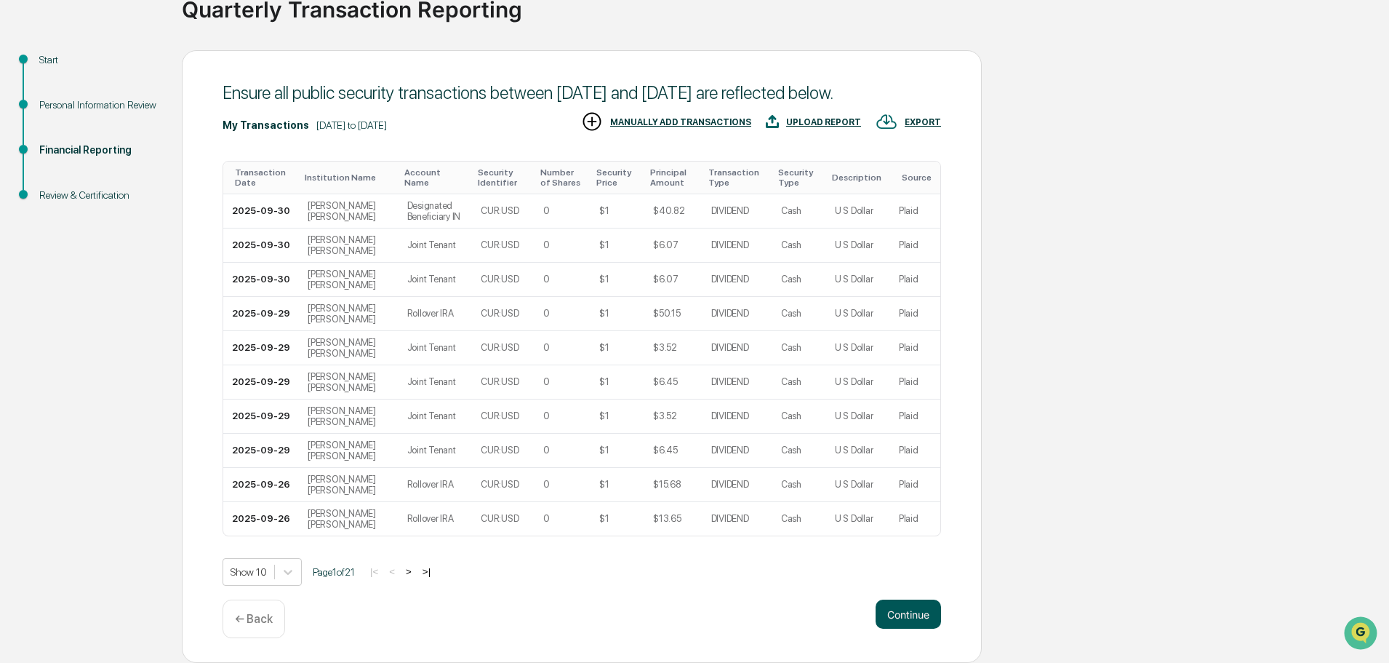
click at [918, 610] on button "Continue" at bounding box center [908, 613] width 65 height 29
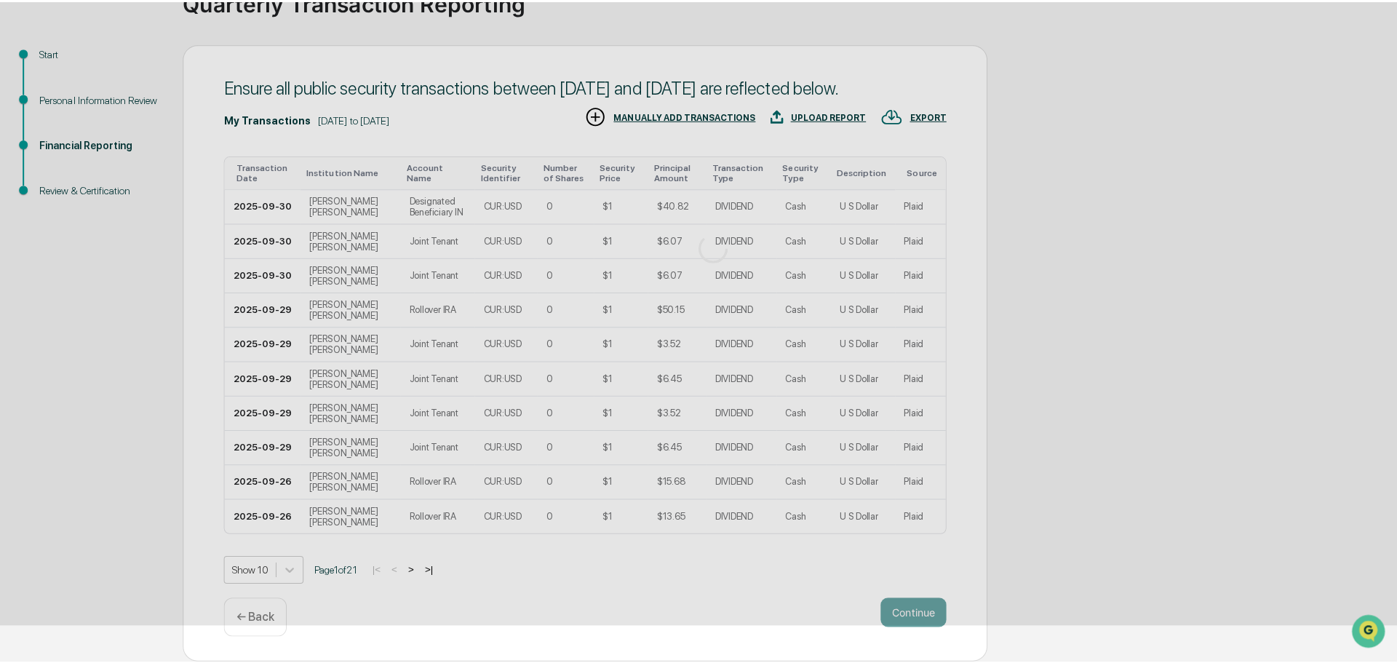
scroll to position [0, 0]
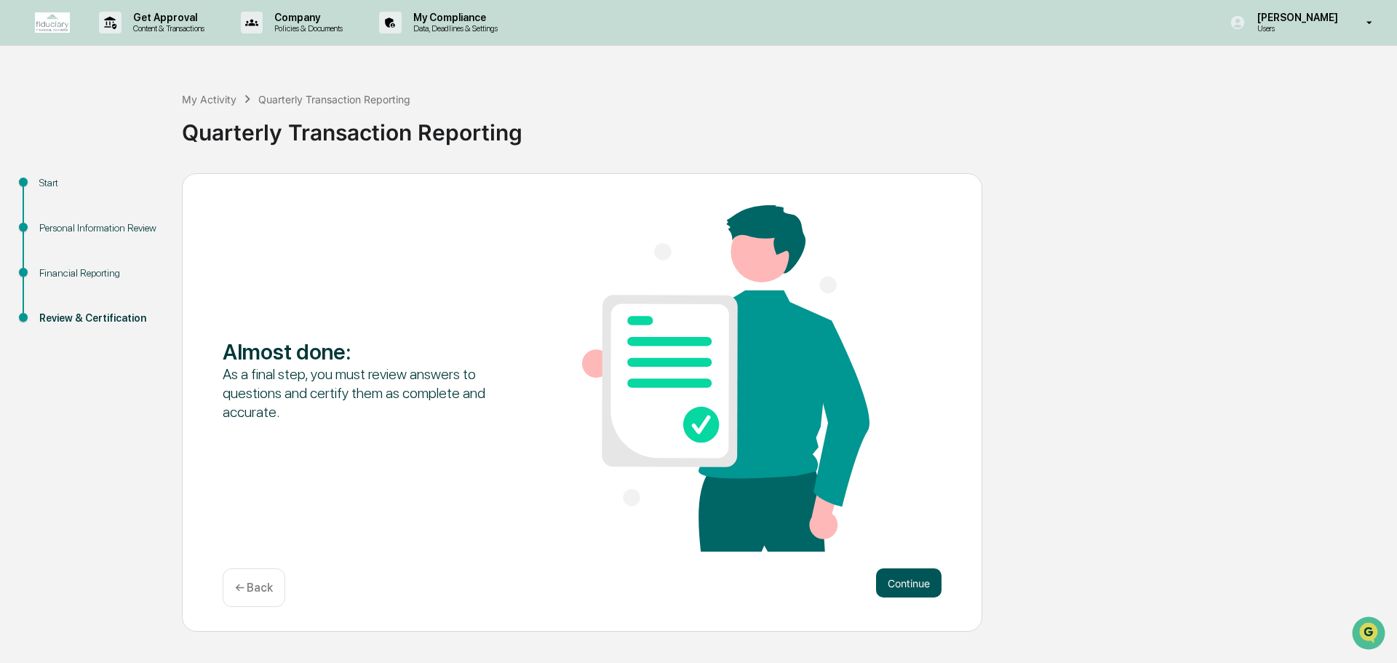
click at [898, 578] on button "Continue" at bounding box center [908, 582] width 65 height 29
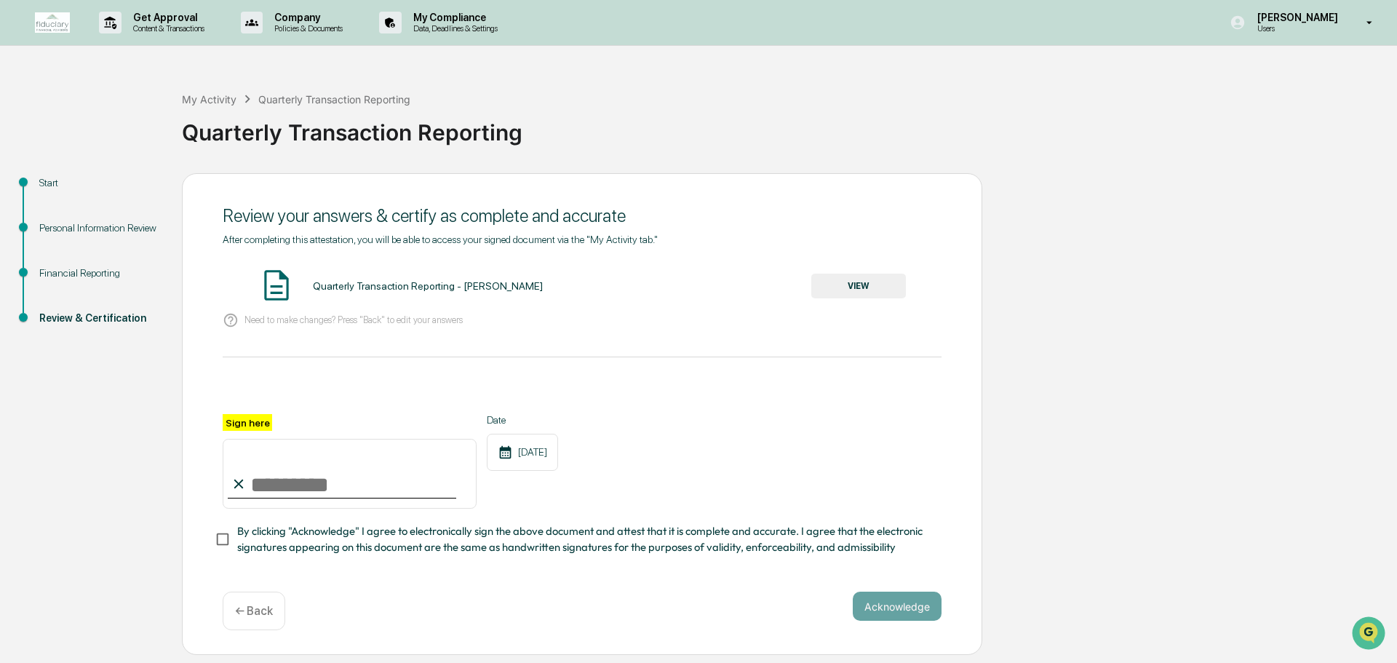
click at [850, 290] on button "VIEW" at bounding box center [858, 286] width 95 height 25
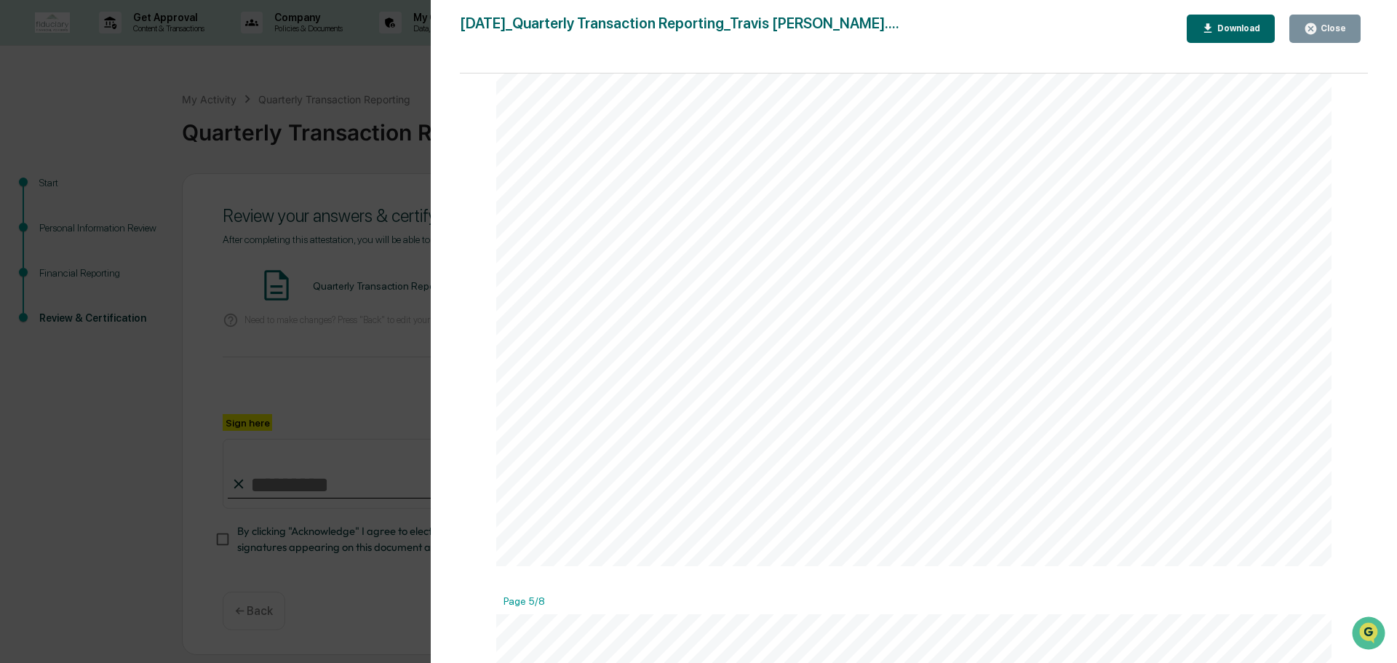
scroll to position [4206, 0]
click at [1323, 28] on div "Close" at bounding box center [1331, 28] width 28 height 10
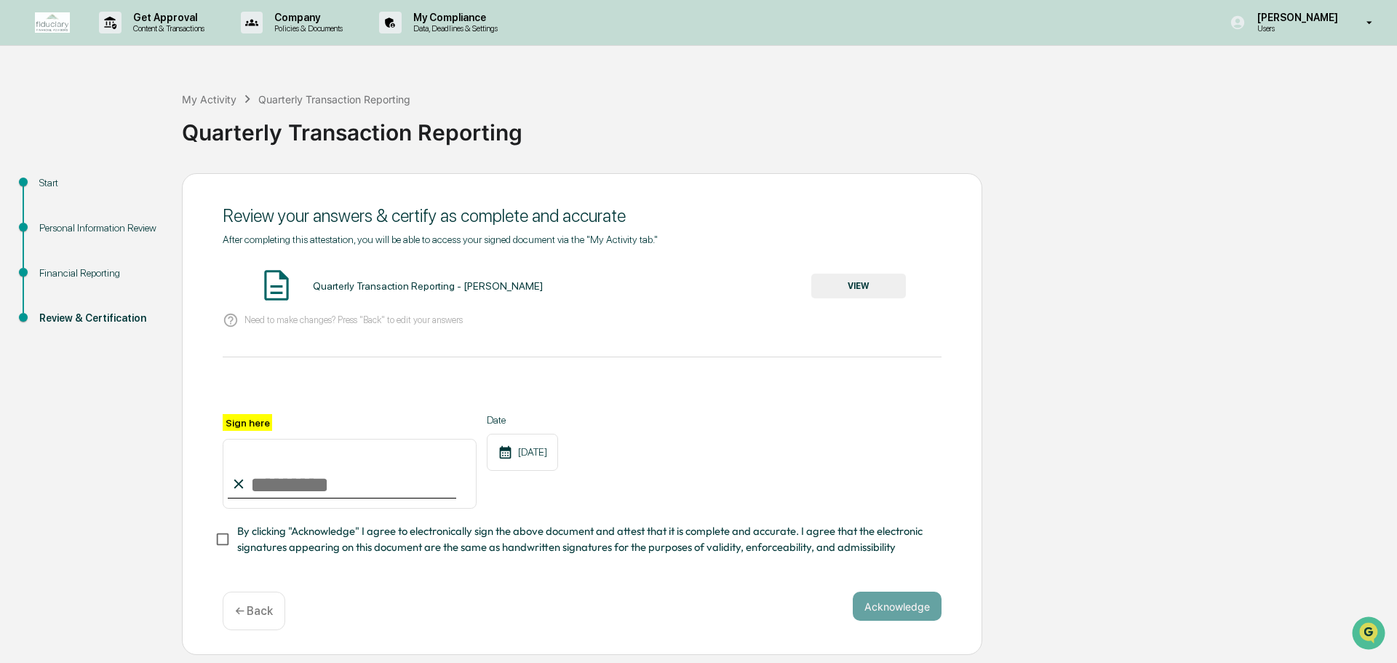
click at [253, 486] on input "Sign here" at bounding box center [350, 474] width 254 height 70
type input "**********"
click at [879, 609] on button "Acknowledge" at bounding box center [897, 605] width 89 height 29
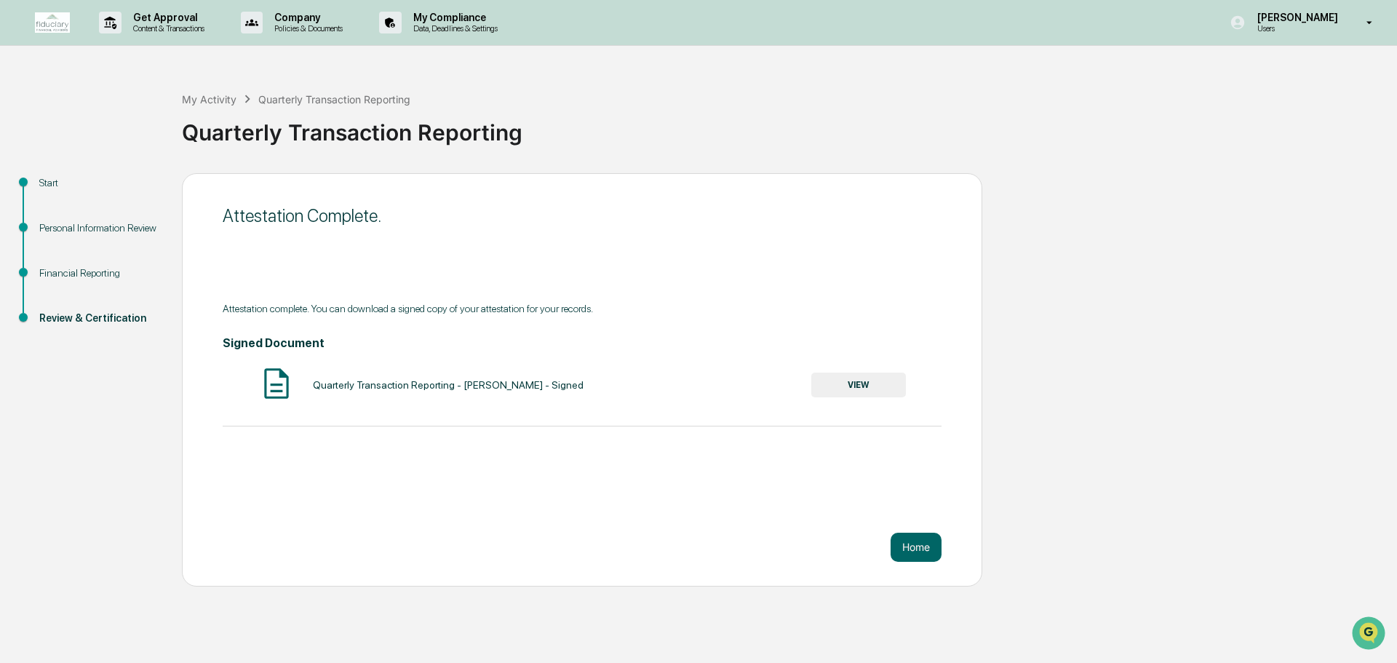
click at [839, 386] on button "VIEW" at bounding box center [858, 384] width 95 height 25
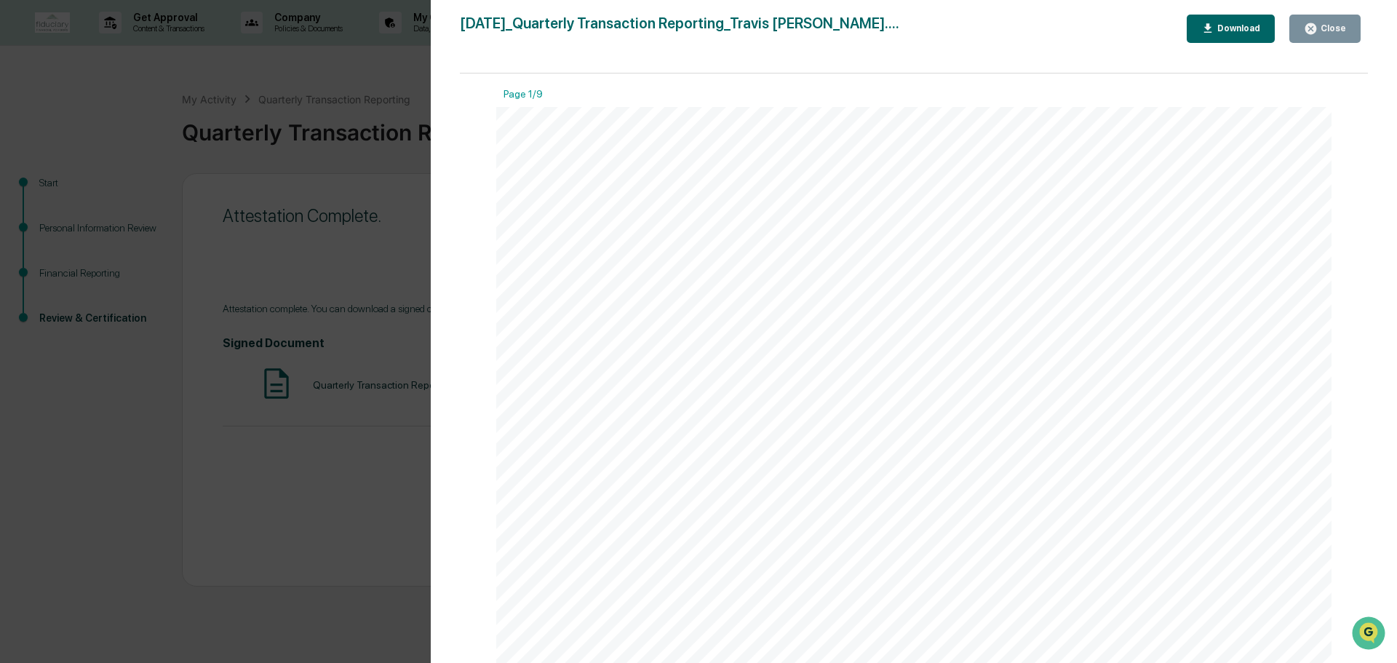
click at [1255, 39] on button "Download" at bounding box center [1230, 29] width 89 height 28
